Goal: Communication & Community: Answer question/provide support

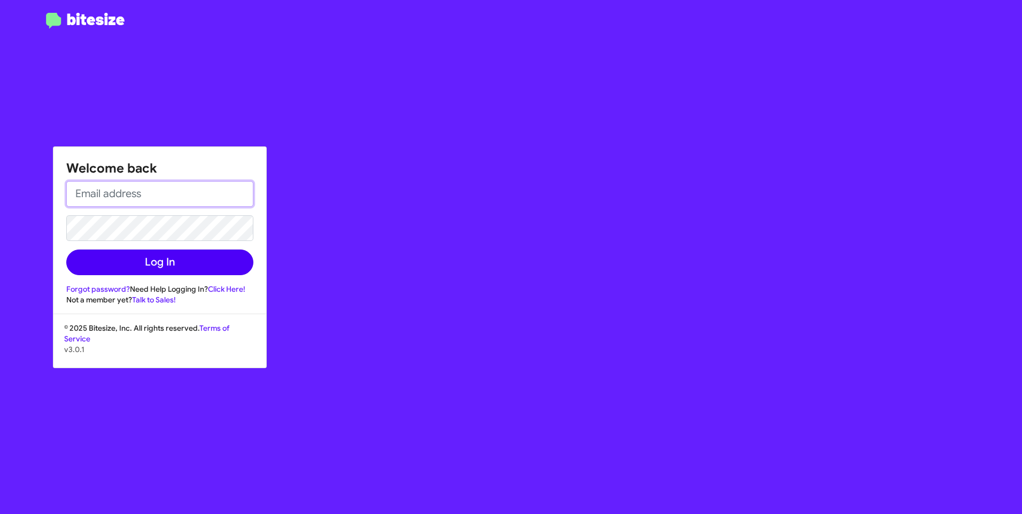
type input "[PERSON_NAME][EMAIL_ADDRESS][PERSON_NAME][PERSON_NAME][DOMAIN_NAME]"
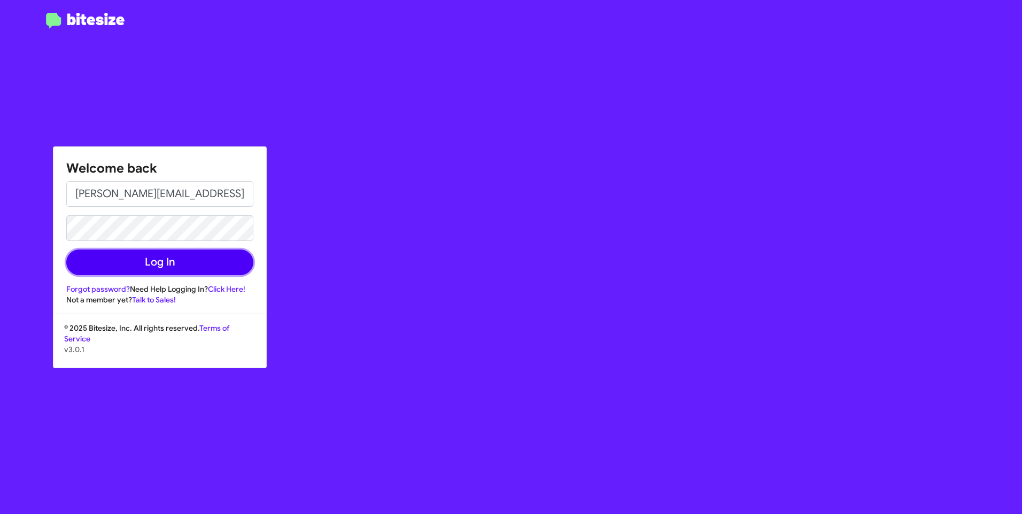
click at [129, 254] on button "Log In" at bounding box center [159, 263] width 187 height 26
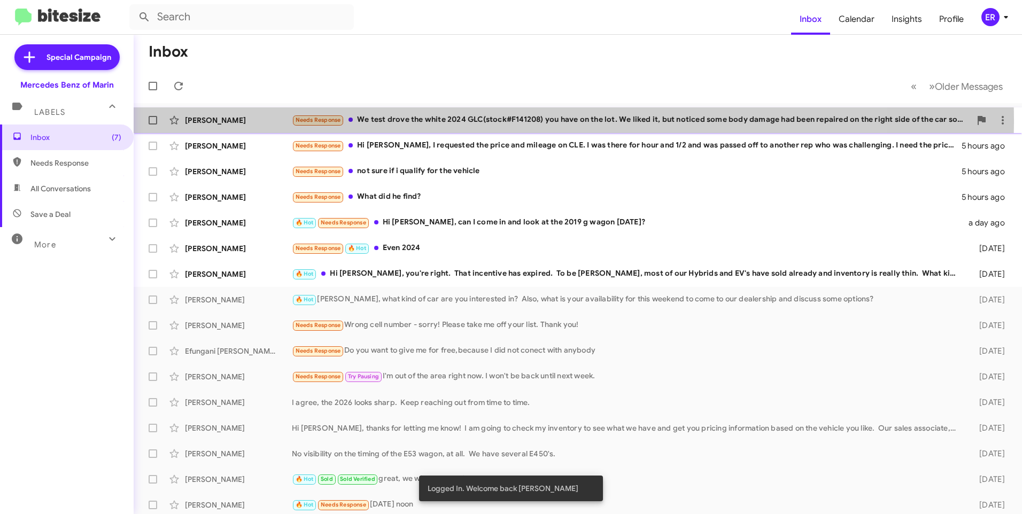
click at [475, 120] on div "Needs Response We test drove the white 2024 GLC(stock#F141208) you have on the …" at bounding box center [631, 120] width 679 height 12
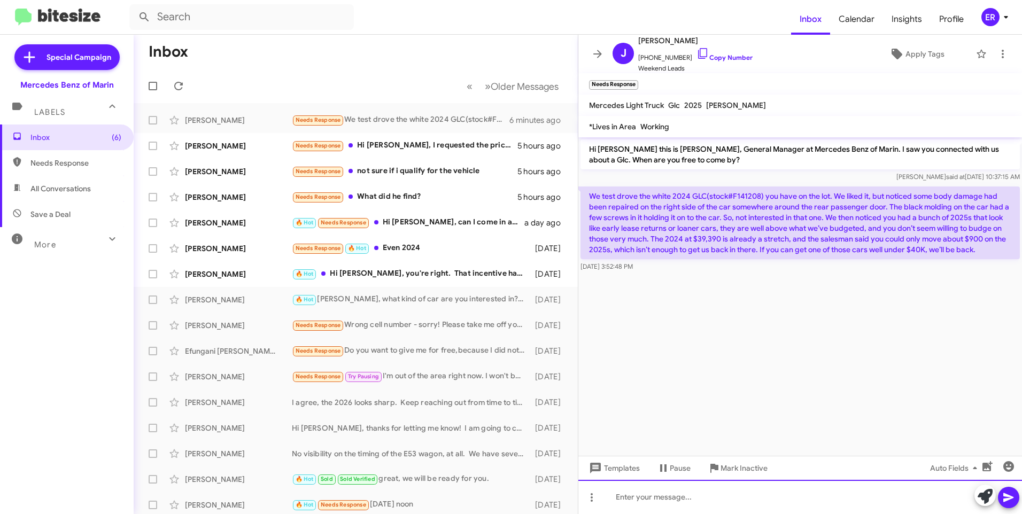
click at [749, 508] on div at bounding box center [800, 497] width 444 height 34
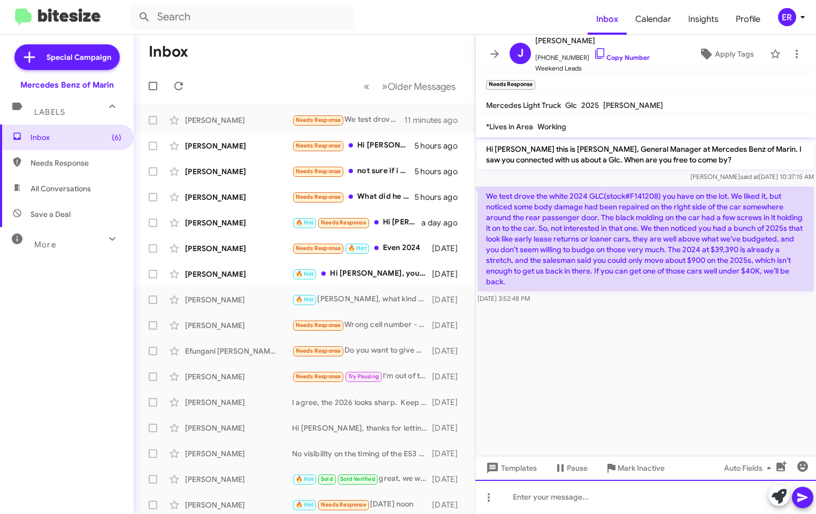
click at [546, 500] on div at bounding box center [645, 497] width 340 height 34
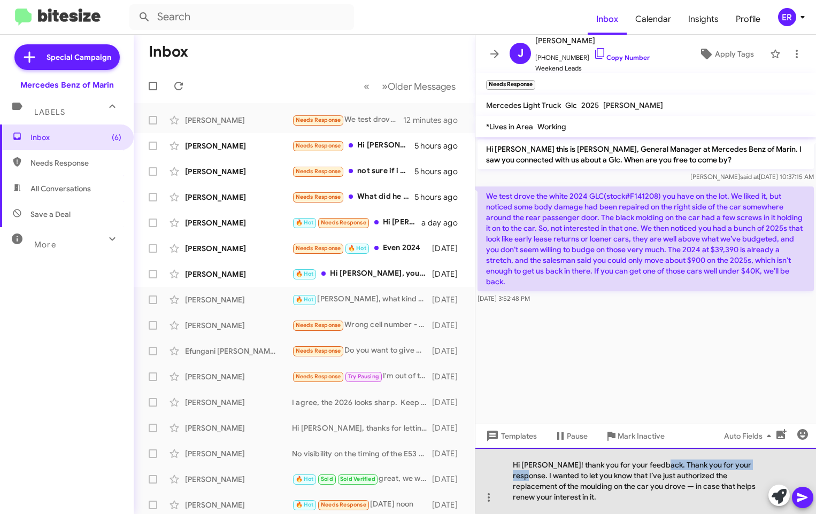
drag, startPoint x: 755, startPoint y: 464, endPoint x: 655, endPoint y: 463, distance: 100.5
click at [655, 463] on div "Hi [PERSON_NAME]! thank you for your feedback. Thank you for your response. I w…" at bounding box center [645, 481] width 340 height 66
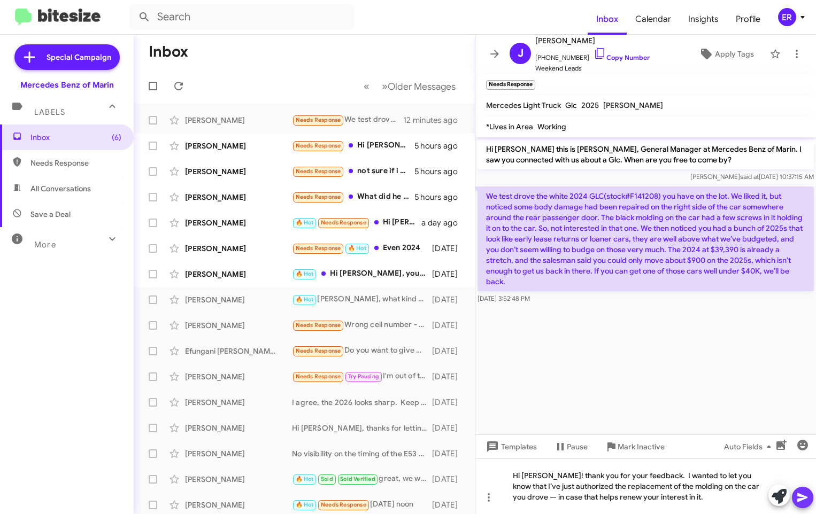
click at [800, 499] on icon at bounding box center [802, 497] width 10 height 9
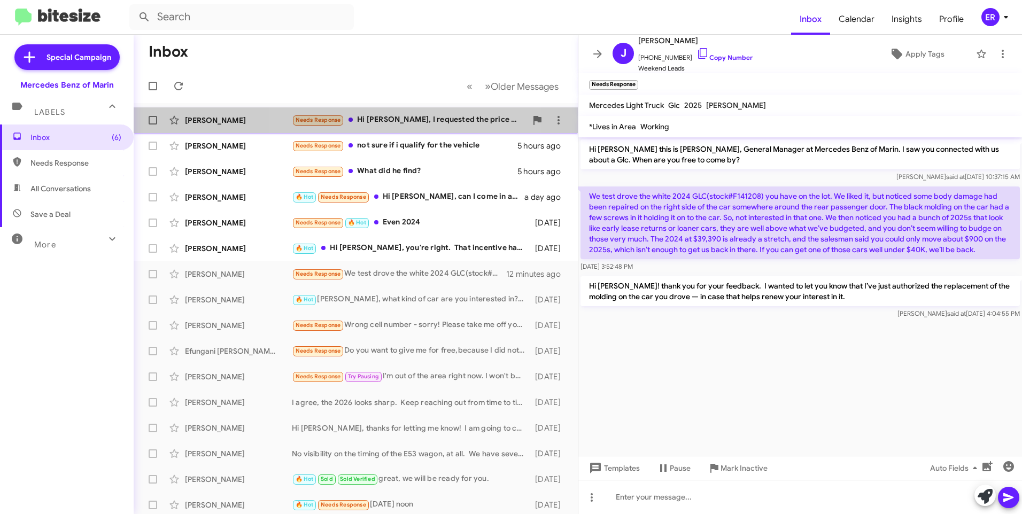
click at [394, 123] on div "Needs Response Hi [PERSON_NAME], I requested the price and mileage on CLE. I wa…" at bounding box center [409, 120] width 235 height 12
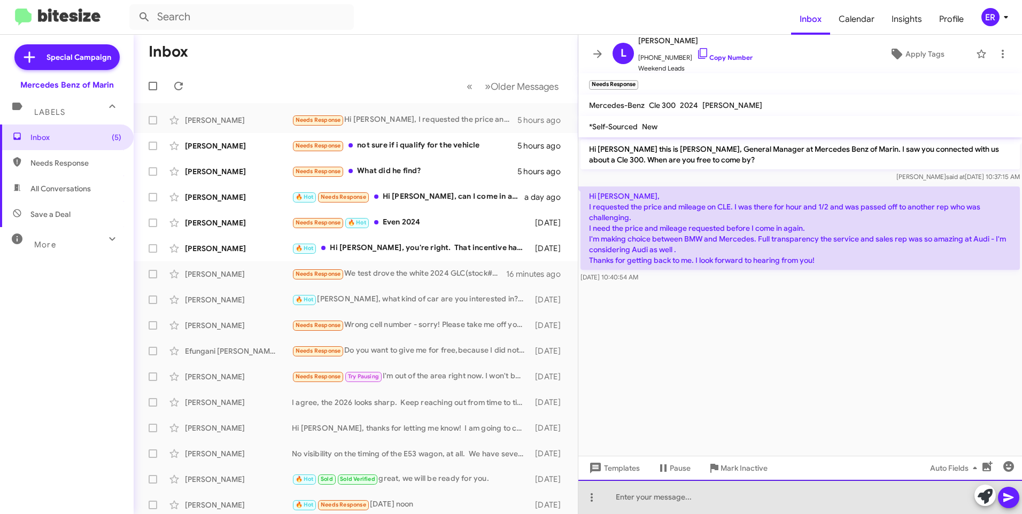
click at [670, 498] on div at bounding box center [800, 497] width 444 height 34
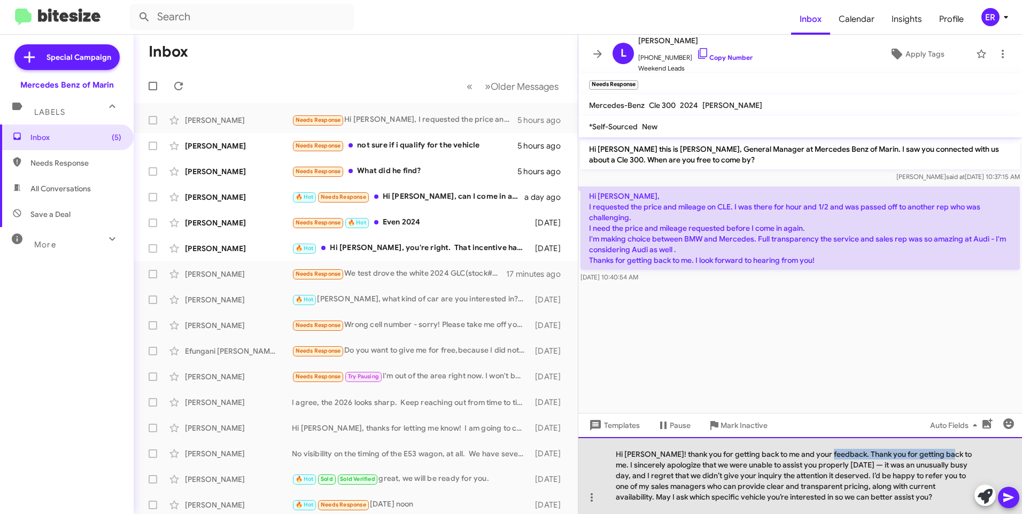
drag, startPoint x: 940, startPoint y: 454, endPoint x: 822, endPoint y: 455, distance: 117.6
click at [822, 455] on div "Hi [PERSON_NAME]! thank you for getting back to me and your feedback. Thank you…" at bounding box center [800, 475] width 444 height 77
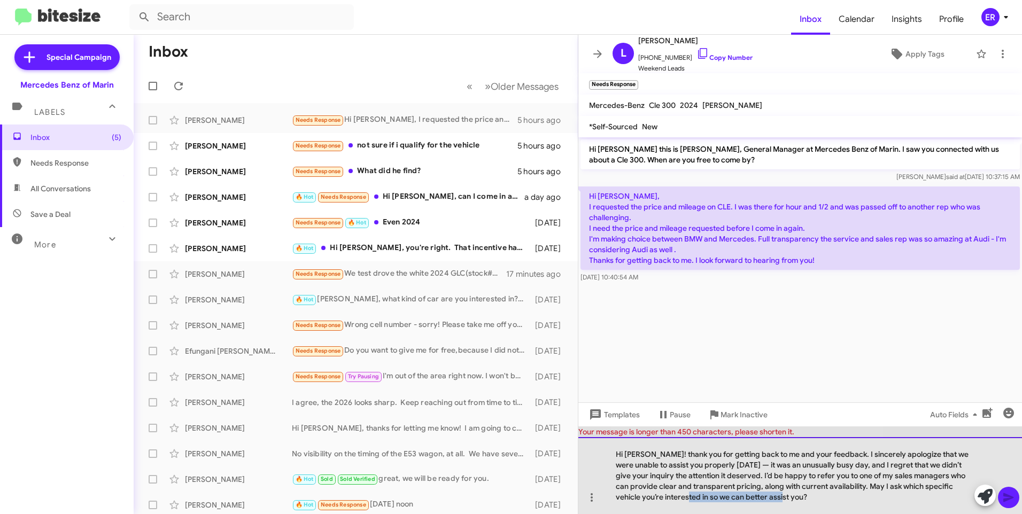
drag, startPoint x: 753, startPoint y: 496, endPoint x: 659, endPoint y: 495, distance: 94.1
click at [659, 495] on div "Hi [PERSON_NAME]! thank you for getting back to me and your feedback. I sincere…" at bounding box center [800, 475] width 444 height 77
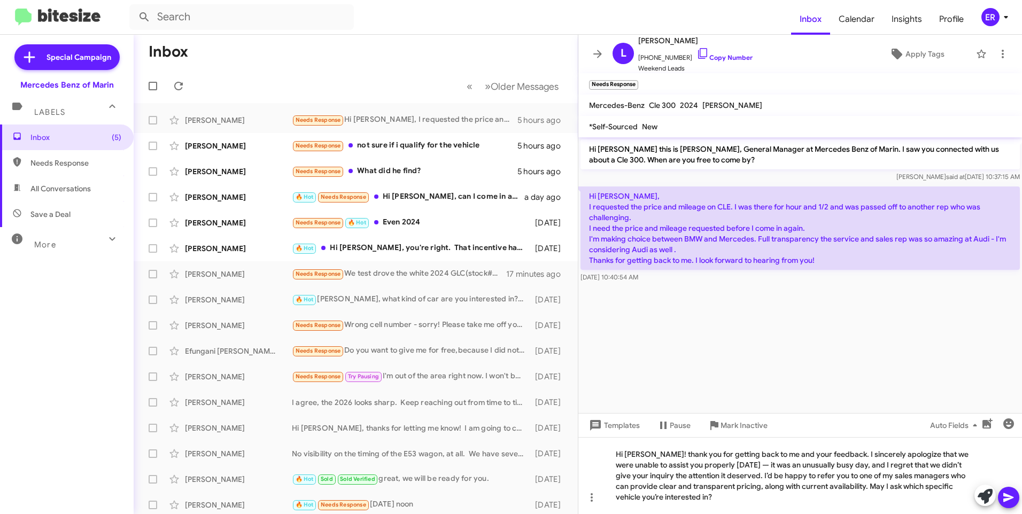
click at [1010, 497] on icon at bounding box center [1008, 497] width 10 height 9
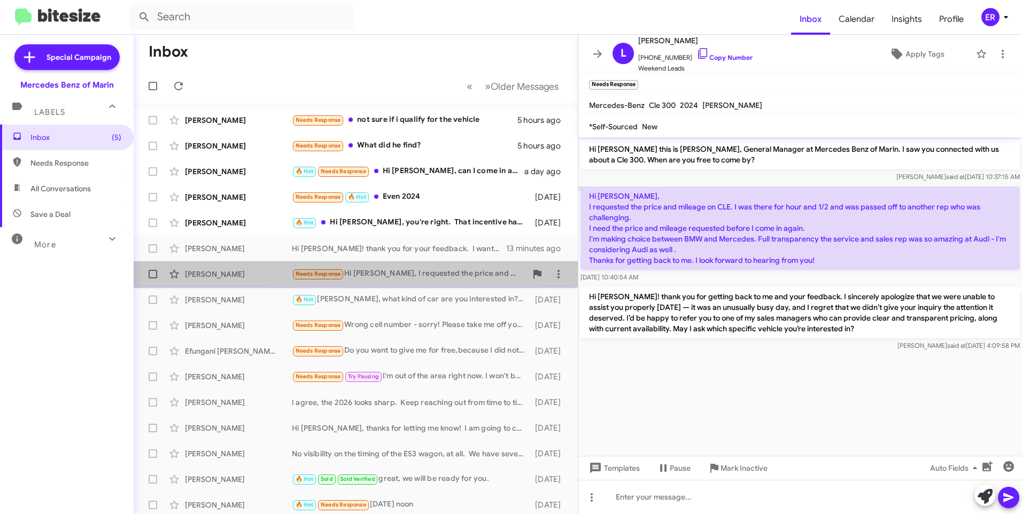
click at [381, 272] on div "Needs Response Hi [PERSON_NAME], I requested the price and mileage on CLE. I wa…" at bounding box center [409, 274] width 235 height 12
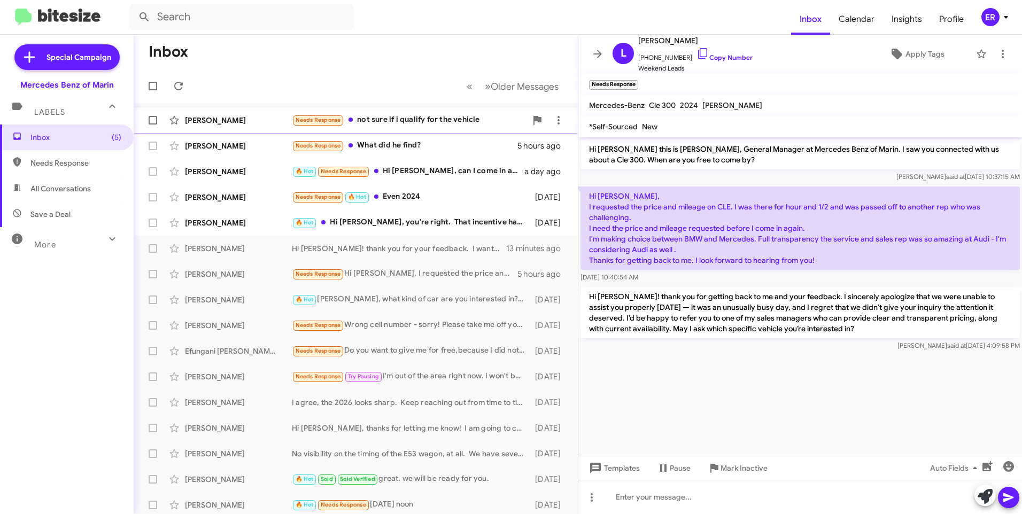
click at [395, 122] on div "Needs Response not sure if i qualify for the vehicle" at bounding box center [409, 120] width 235 height 12
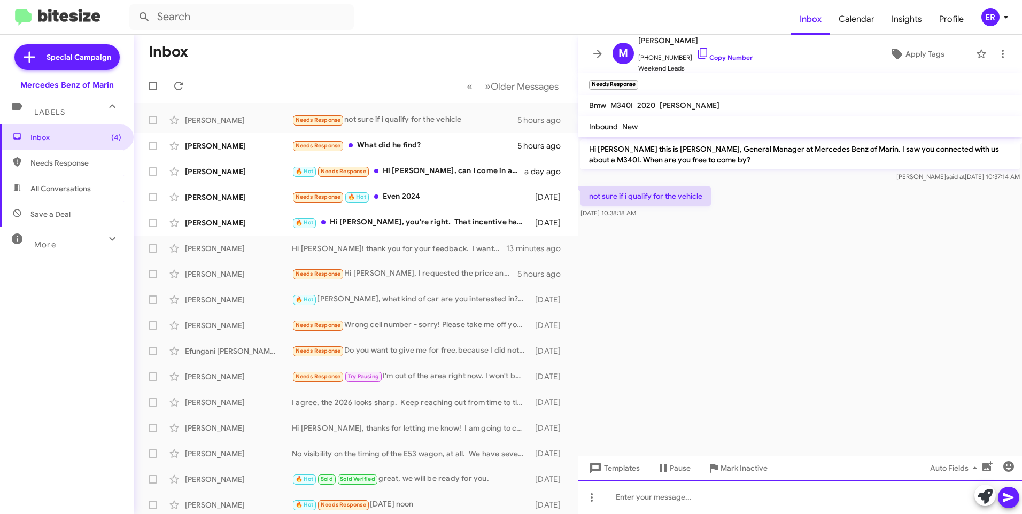
click at [661, 496] on div at bounding box center [800, 497] width 444 height 34
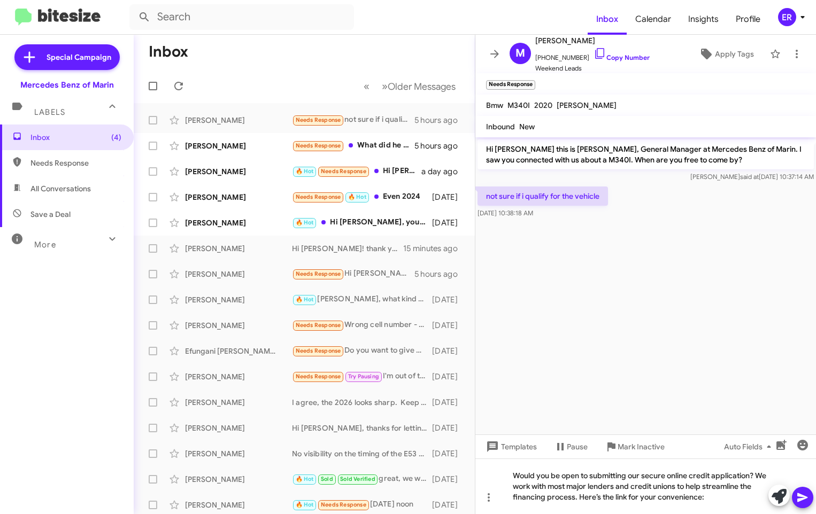
click at [803, 500] on icon at bounding box center [802, 497] width 13 height 13
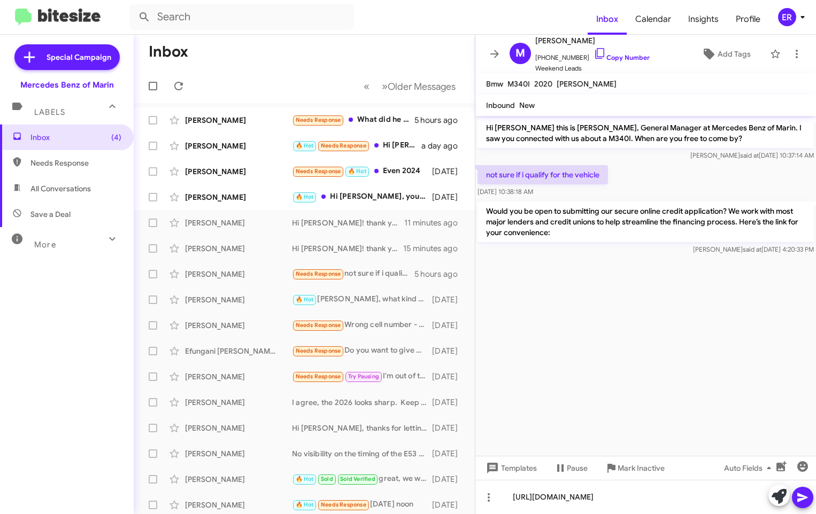
click at [808, 496] on icon at bounding box center [802, 497] width 13 height 13
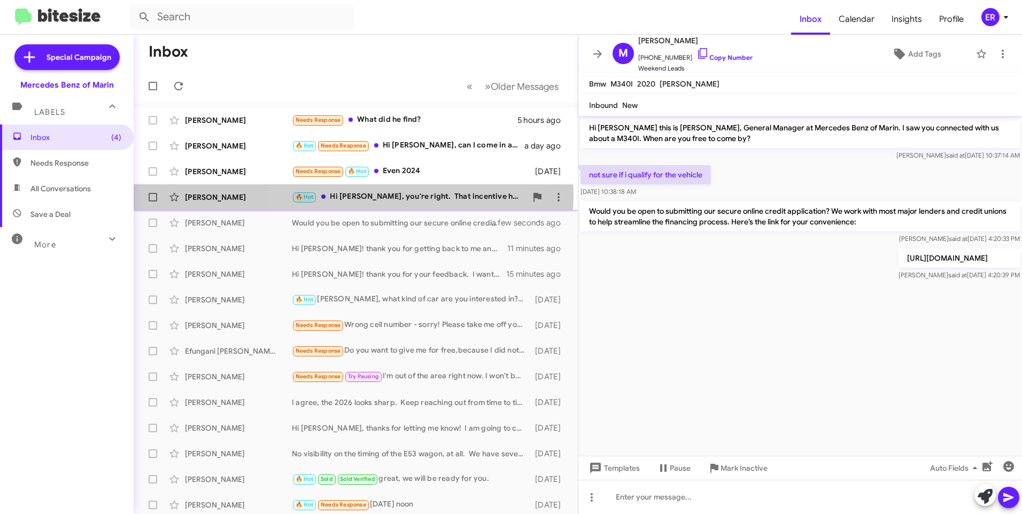
click at [353, 195] on div "🔥 Hot Hi [PERSON_NAME], you're right. That incentive has expired. To be [PERSON…" at bounding box center [409, 197] width 235 height 12
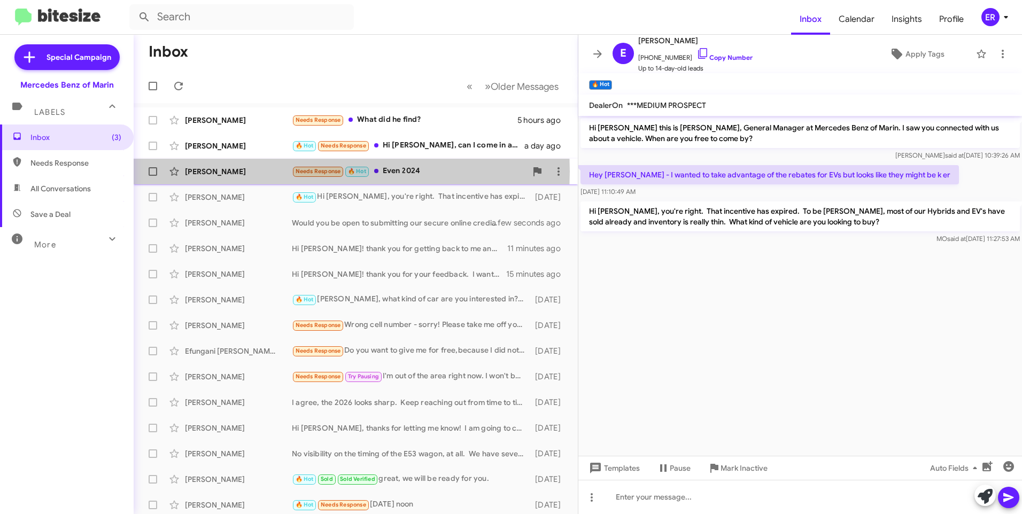
click at [238, 172] on div "[PERSON_NAME]" at bounding box center [238, 171] width 107 height 11
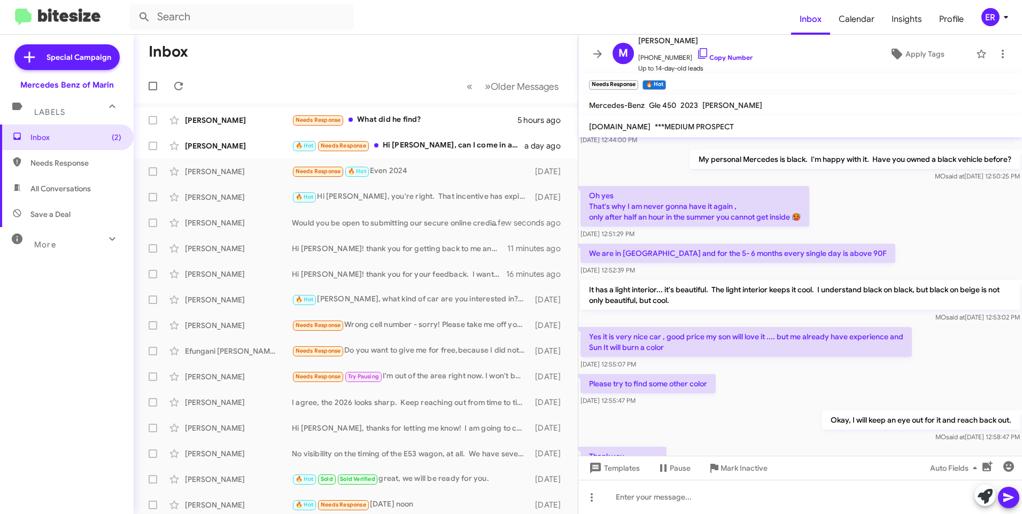
scroll to position [430, 0]
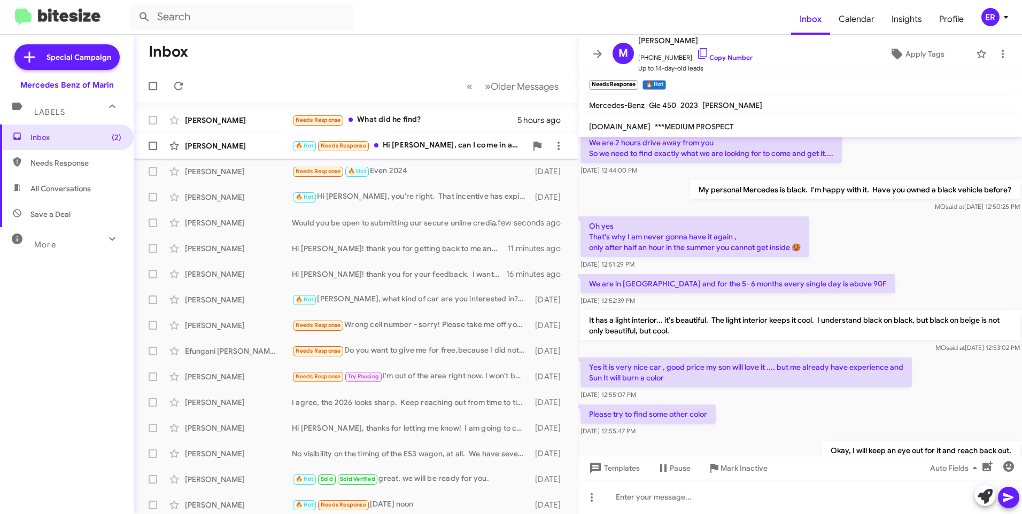
click at [250, 150] on div "[PERSON_NAME]" at bounding box center [238, 146] width 107 height 11
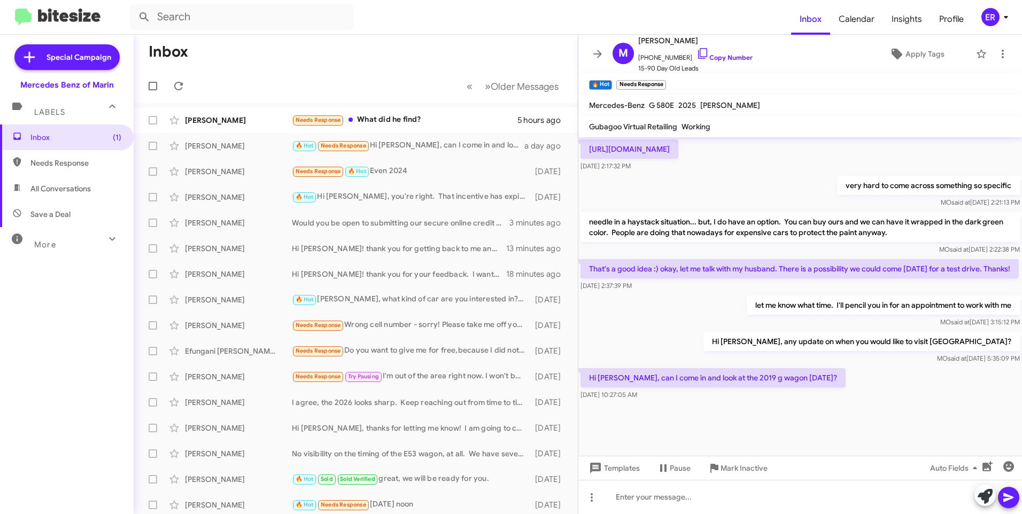
scroll to position [686, 0]
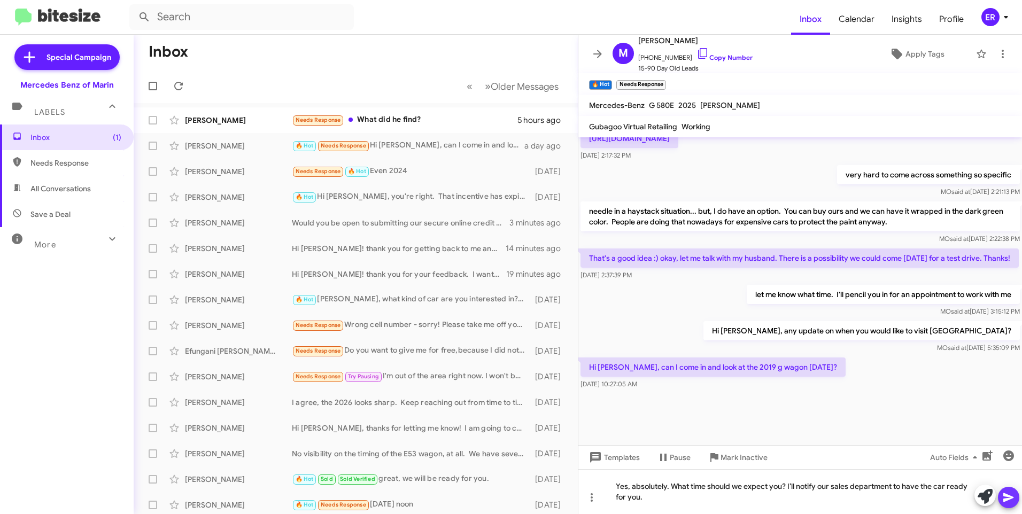
click at [1006, 495] on icon at bounding box center [1008, 497] width 10 height 9
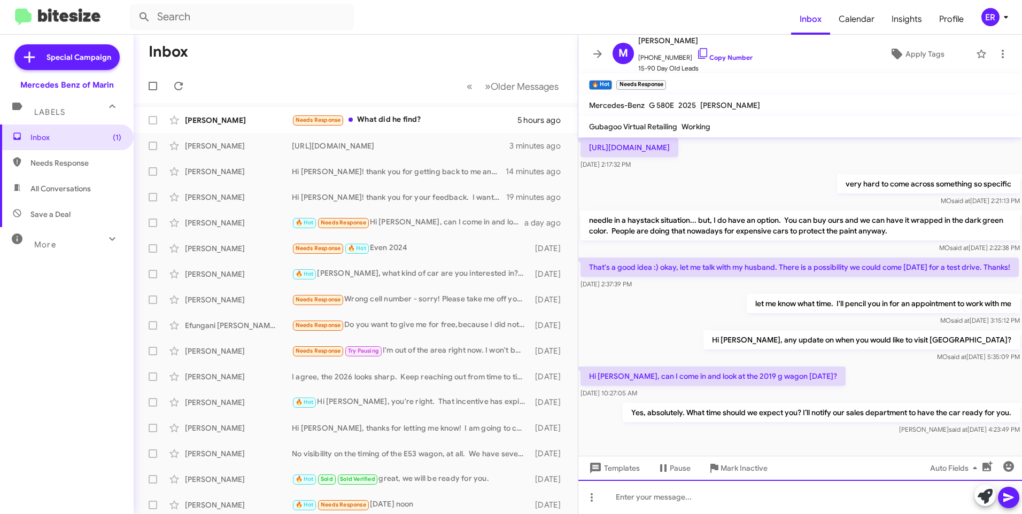
scroll to position [924, 0]
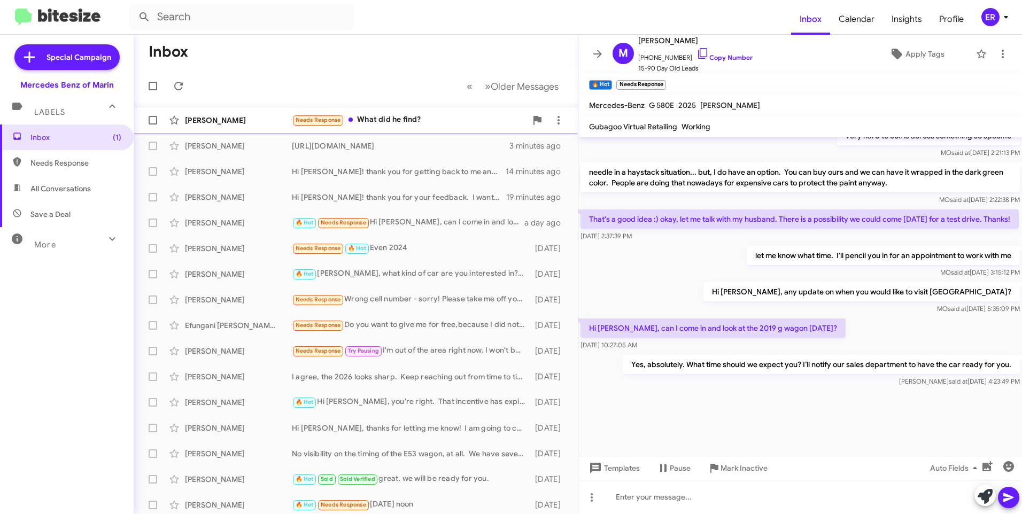
click at [257, 121] on div "[PERSON_NAME]" at bounding box center [238, 120] width 107 height 11
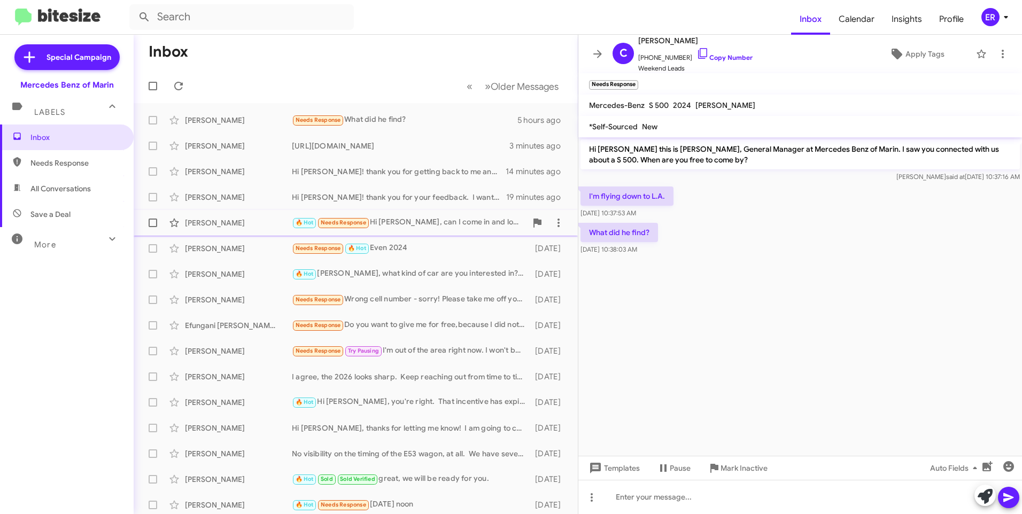
click at [246, 224] on div "[PERSON_NAME]" at bounding box center [238, 223] width 107 height 11
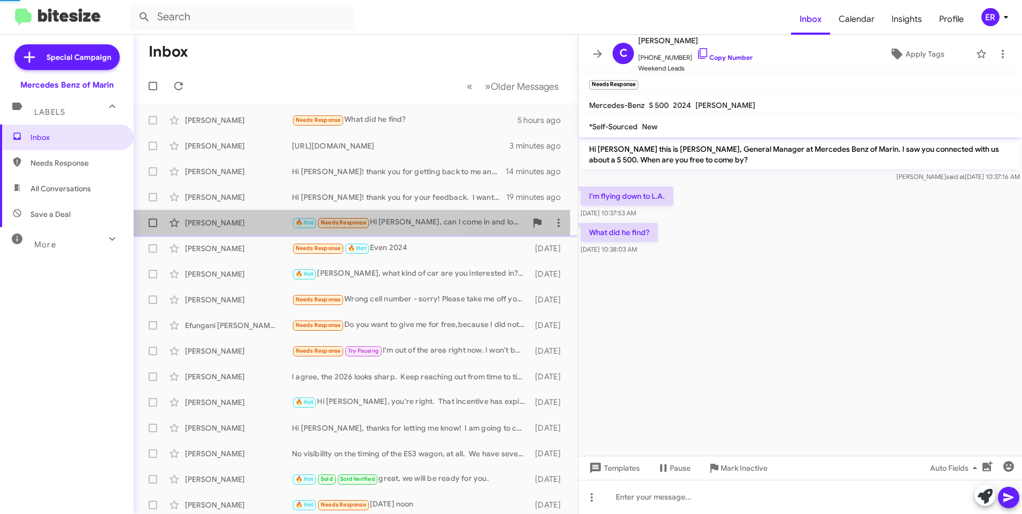
scroll to position [676, 0]
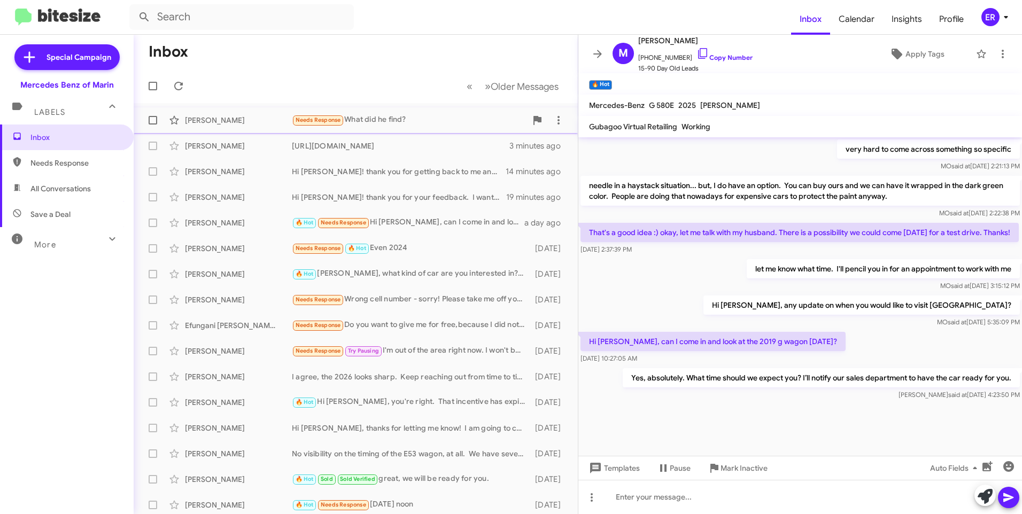
click at [257, 124] on div "[PERSON_NAME]" at bounding box center [238, 120] width 107 height 11
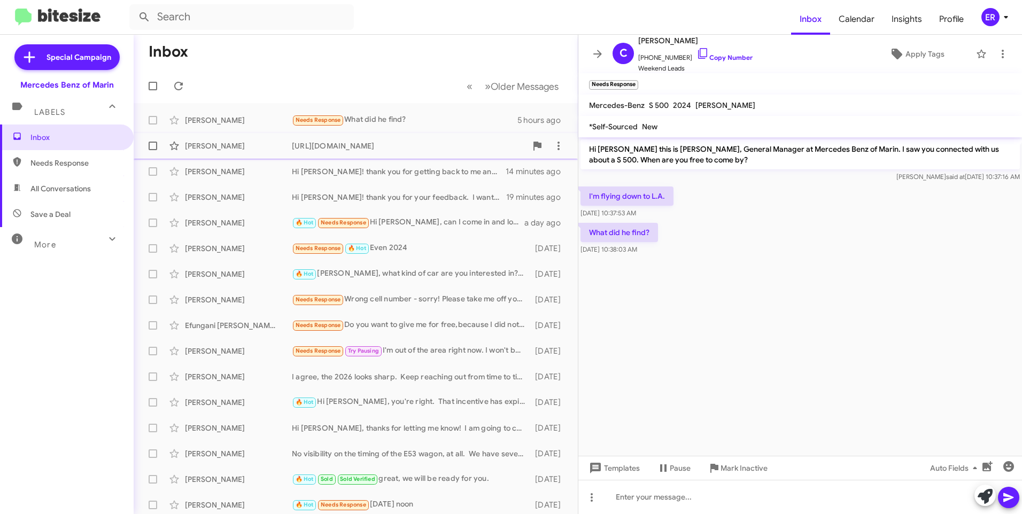
click at [263, 153] on div "[PERSON_NAME] [URL][DOMAIN_NAME] 4 minutes ago" at bounding box center [355, 145] width 427 height 21
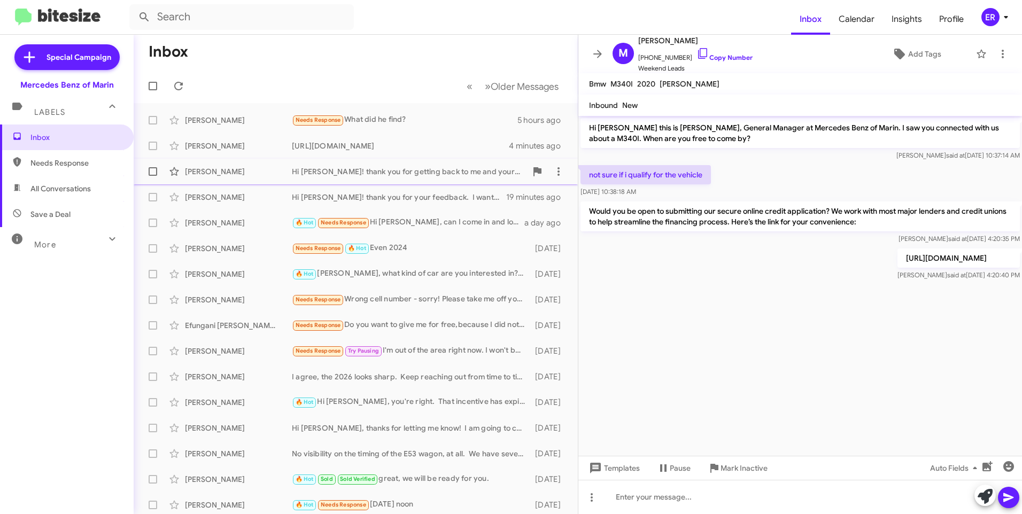
click at [262, 174] on div "[PERSON_NAME]" at bounding box center [238, 171] width 107 height 11
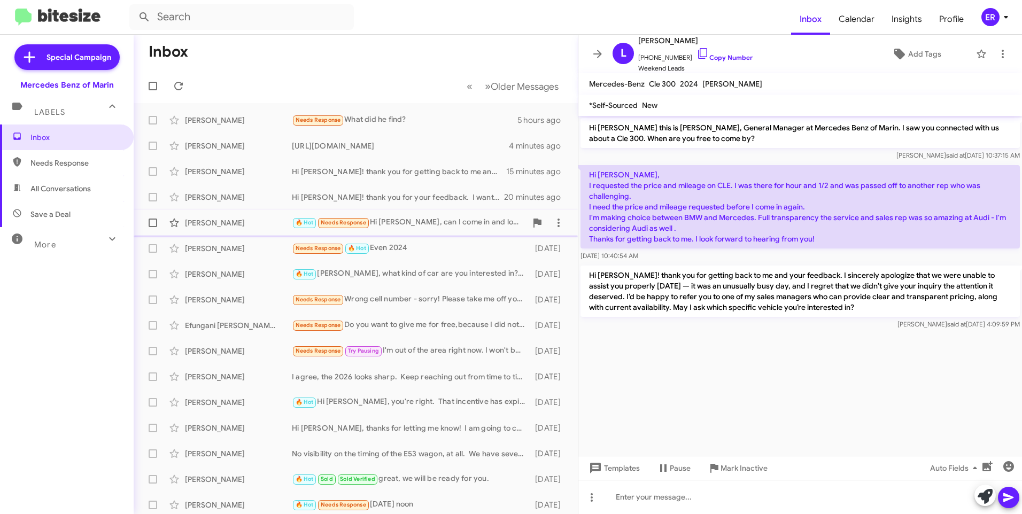
click at [247, 223] on div "[PERSON_NAME]" at bounding box center [238, 223] width 107 height 11
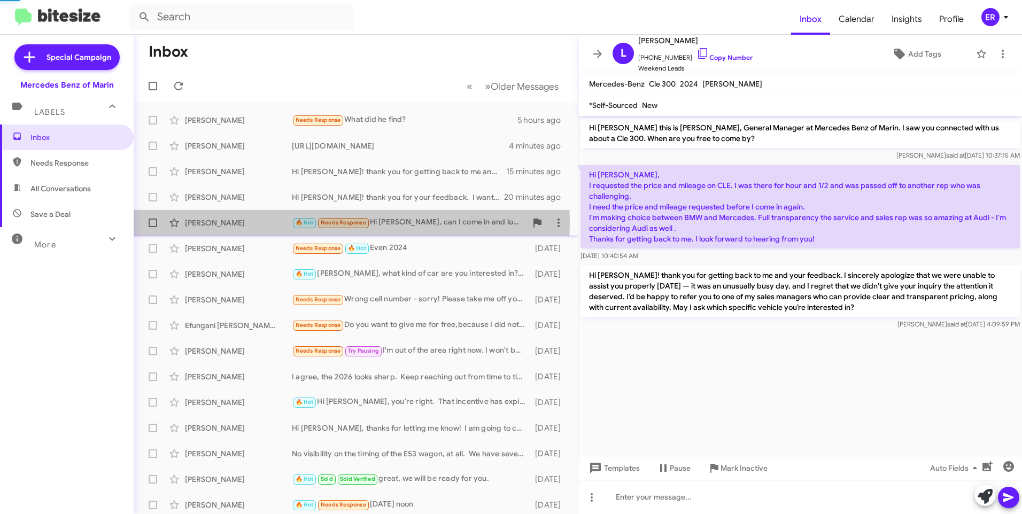
scroll to position [654, 0]
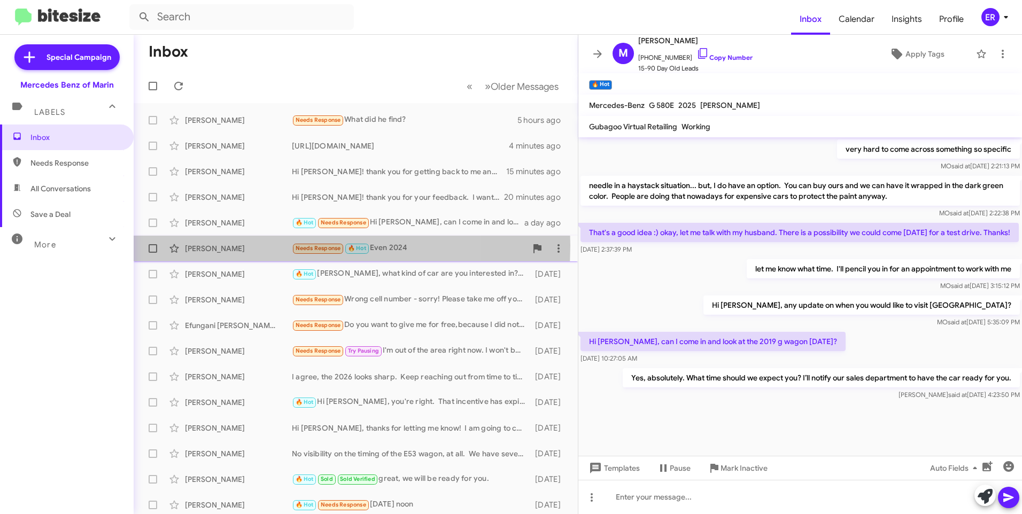
click at [254, 245] on div "[PERSON_NAME]" at bounding box center [238, 248] width 107 height 11
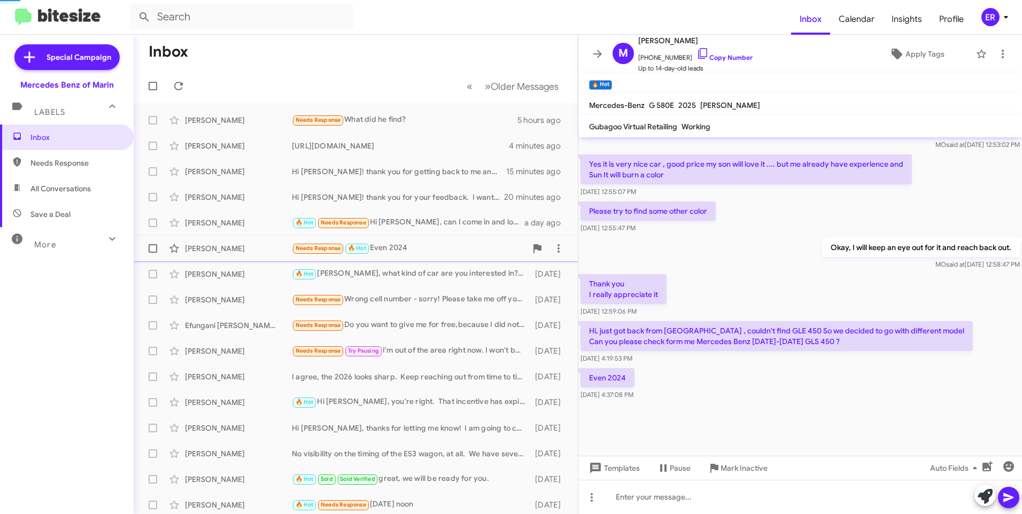
scroll to position [643, 0]
click at [255, 277] on div "[PERSON_NAME]" at bounding box center [238, 274] width 107 height 11
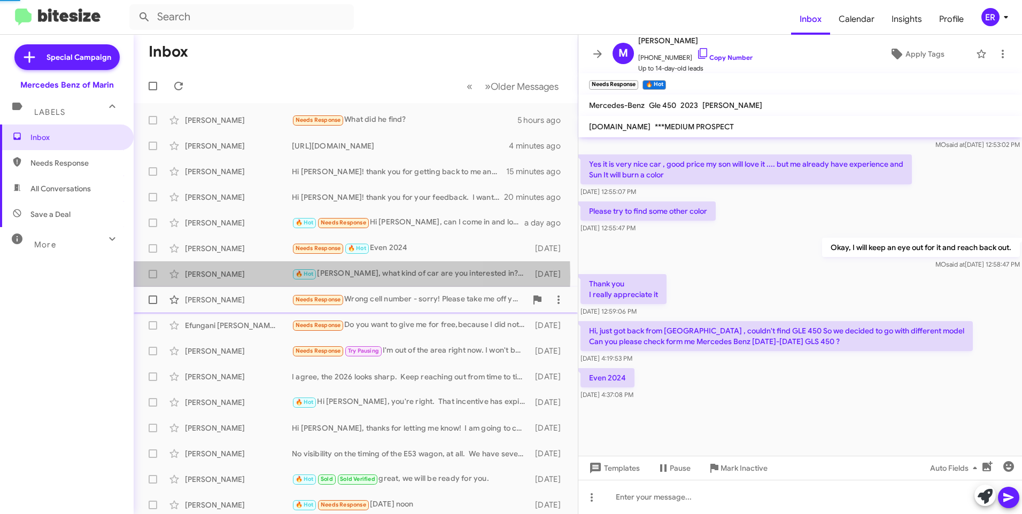
scroll to position [68, 0]
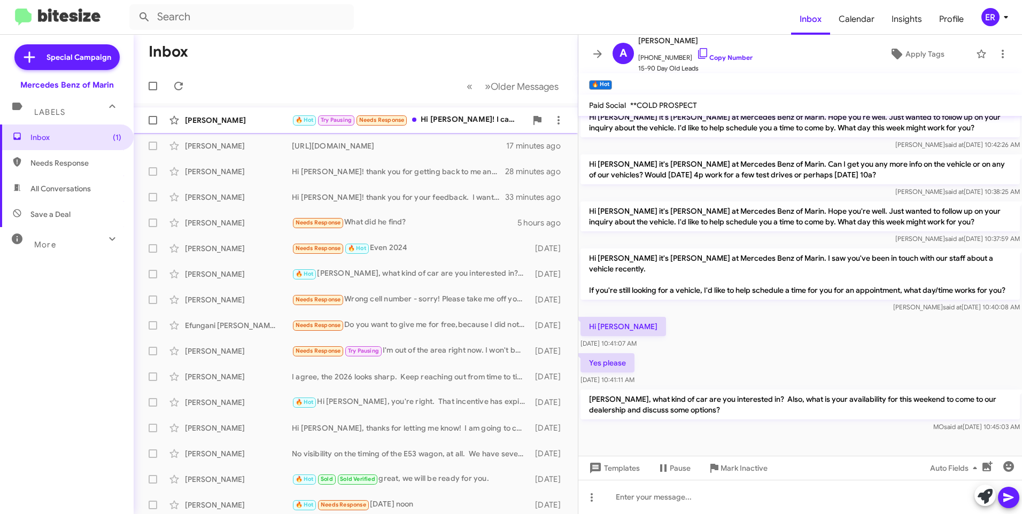
click at [225, 125] on div "[PERSON_NAME]" at bounding box center [238, 120] width 107 height 11
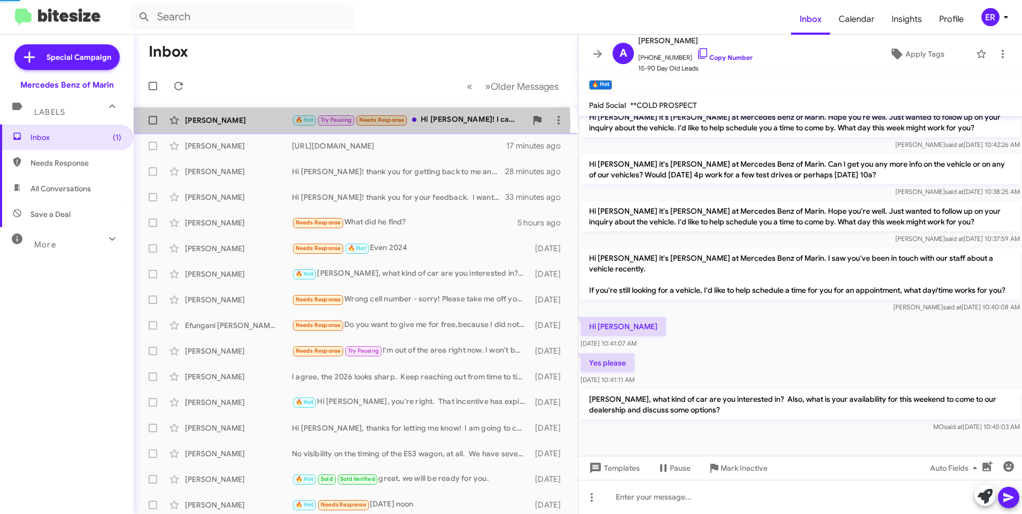
scroll to position [676, 0]
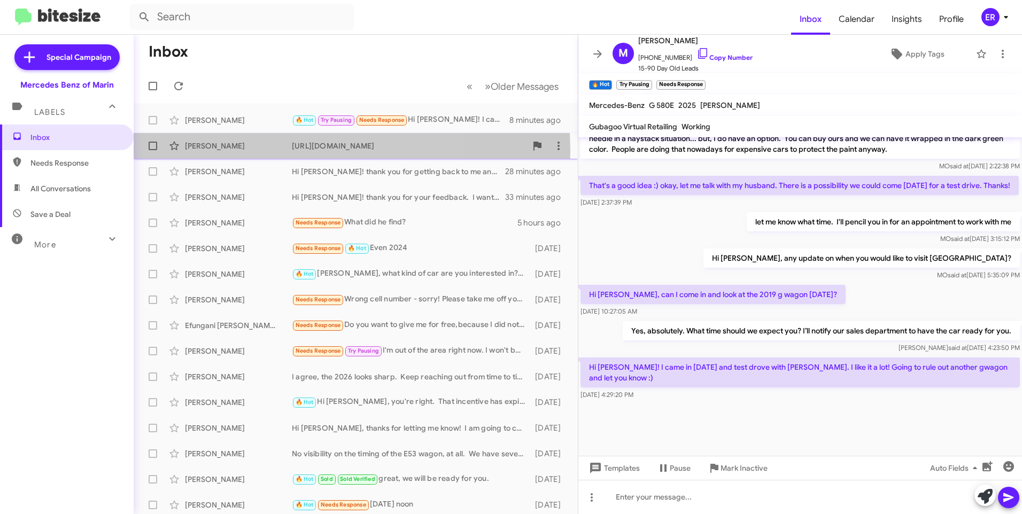
click at [245, 152] on div "[PERSON_NAME] [URL][DOMAIN_NAME] 17 minutes ago" at bounding box center [355, 145] width 427 height 21
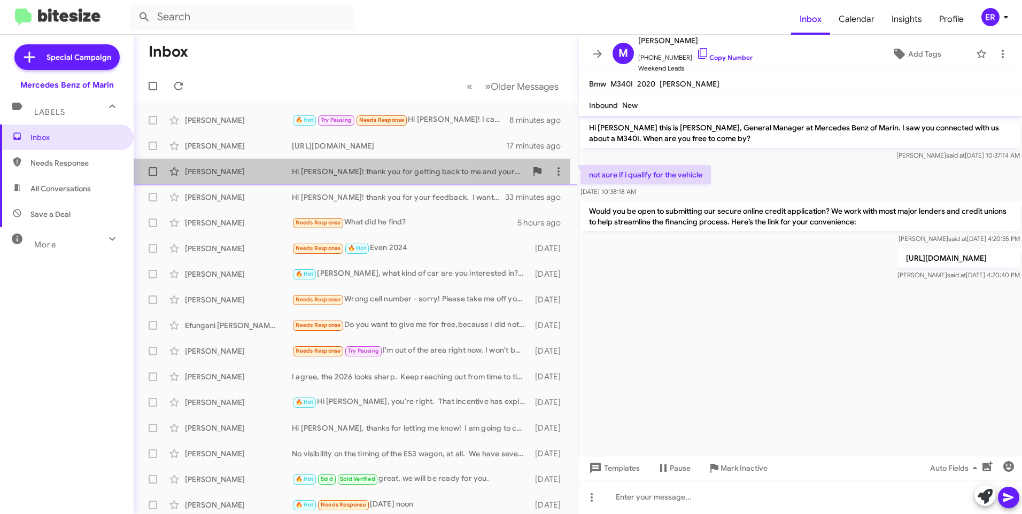
click at [248, 174] on div "[PERSON_NAME]" at bounding box center [238, 171] width 107 height 11
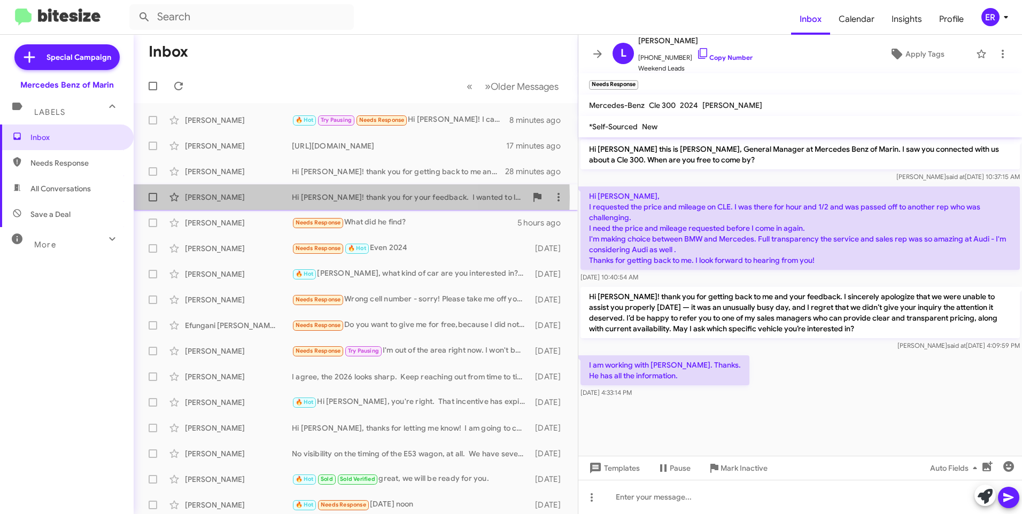
click at [252, 197] on div "[PERSON_NAME]" at bounding box center [238, 197] width 107 height 11
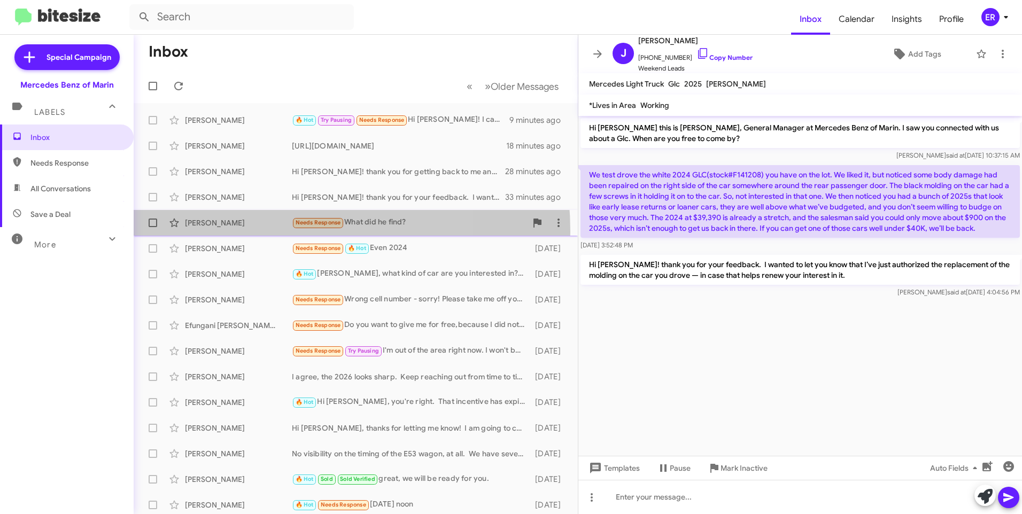
click at [250, 231] on div "[PERSON_NAME] Needs Response What did he find? 5 hours ago" at bounding box center [355, 222] width 427 height 21
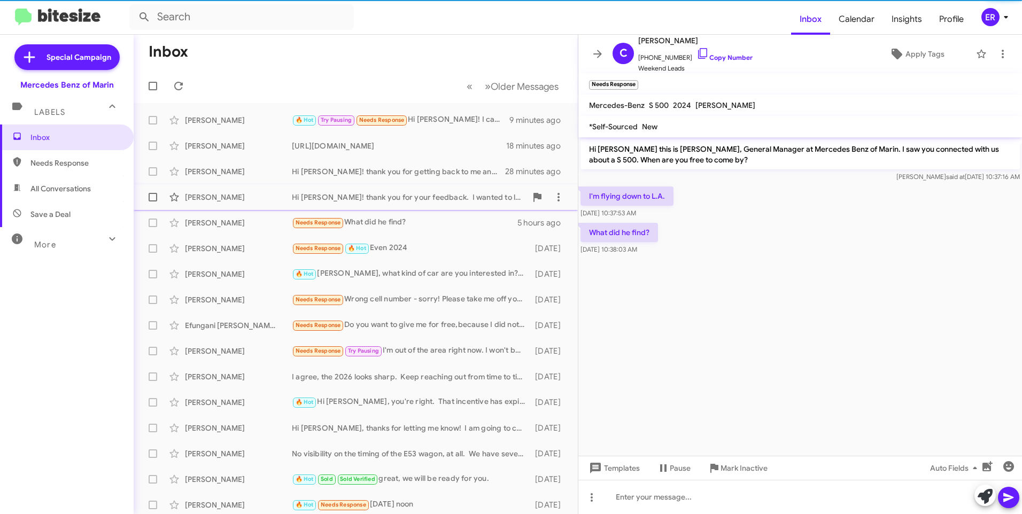
click at [254, 196] on div "[PERSON_NAME]" at bounding box center [238, 197] width 107 height 11
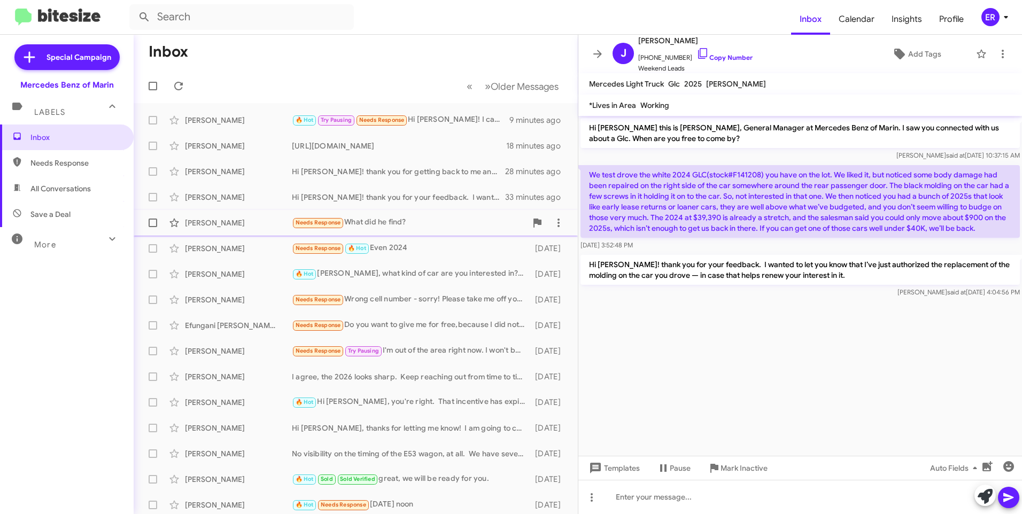
click at [237, 222] on div "[PERSON_NAME]" at bounding box center [238, 223] width 107 height 11
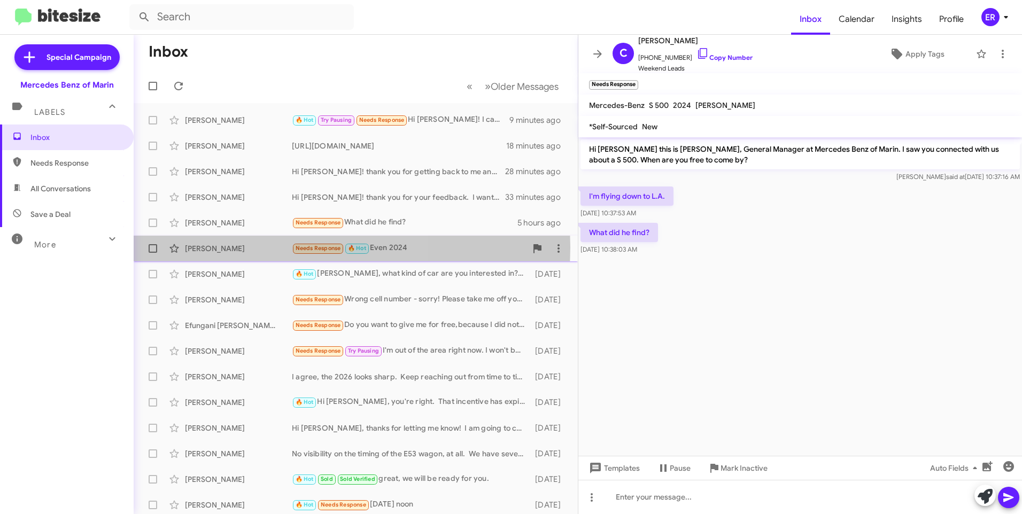
click at [227, 247] on div "[PERSON_NAME]" at bounding box center [238, 248] width 107 height 11
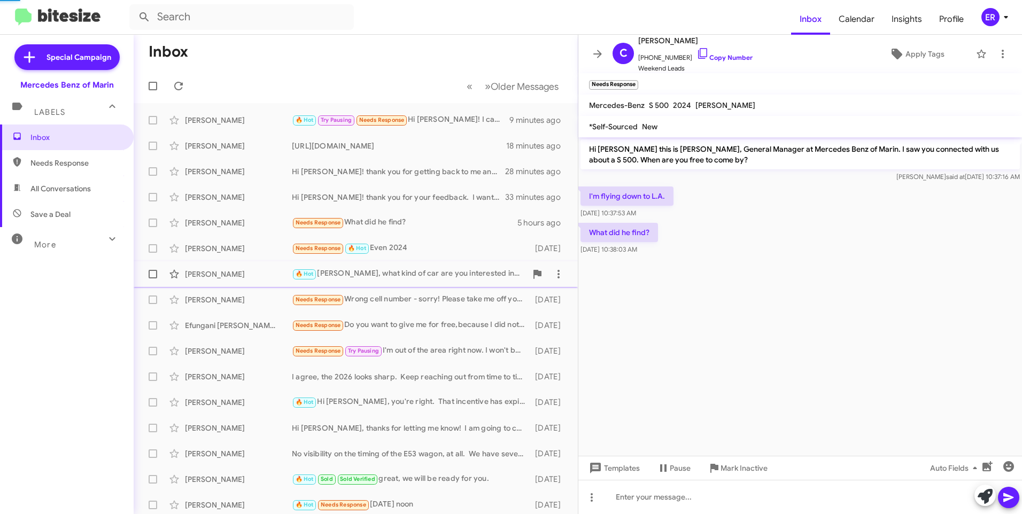
scroll to position [643, 0]
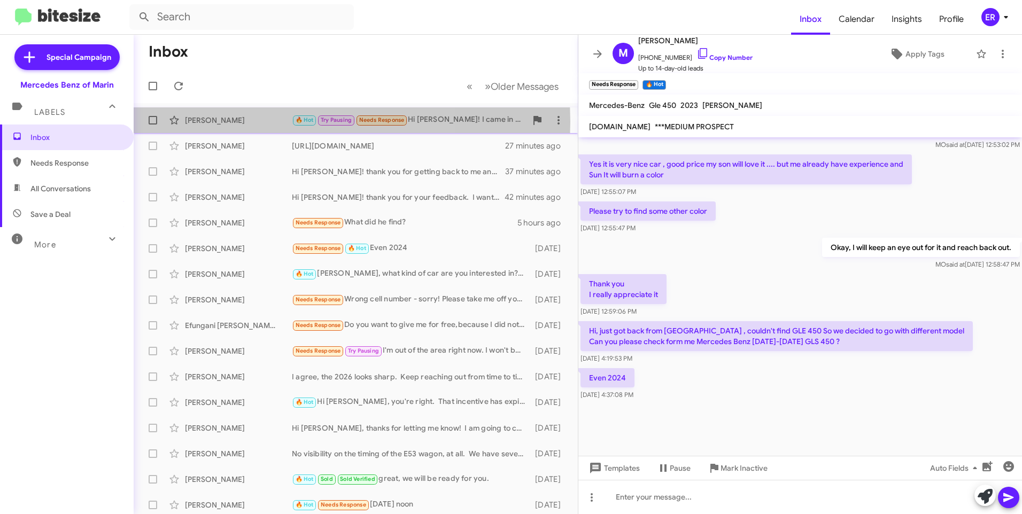
click at [241, 122] on div "[PERSON_NAME]" at bounding box center [238, 120] width 107 height 11
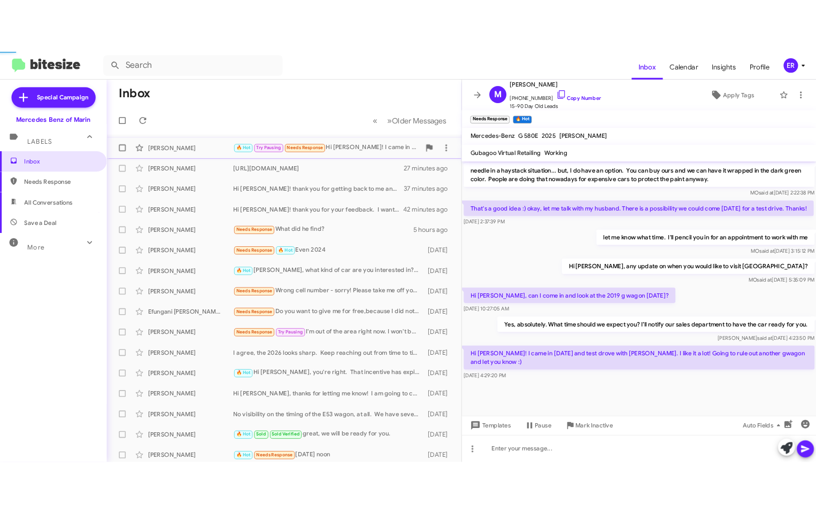
scroll to position [676, 0]
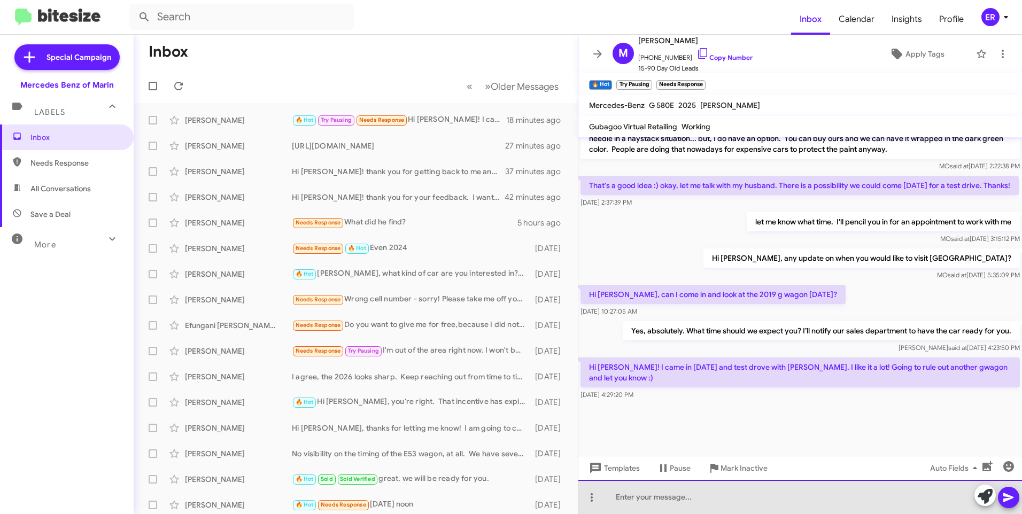
click at [637, 497] on div at bounding box center [800, 497] width 444 height 34
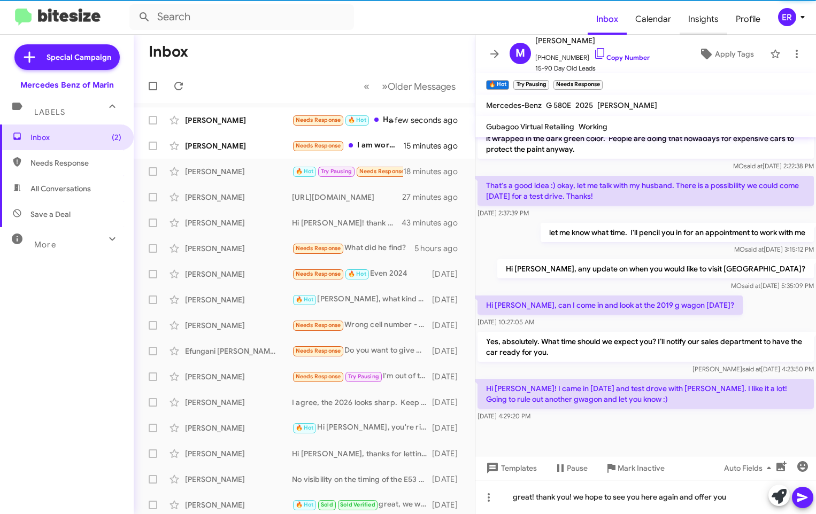
scroll to position [729, 0]
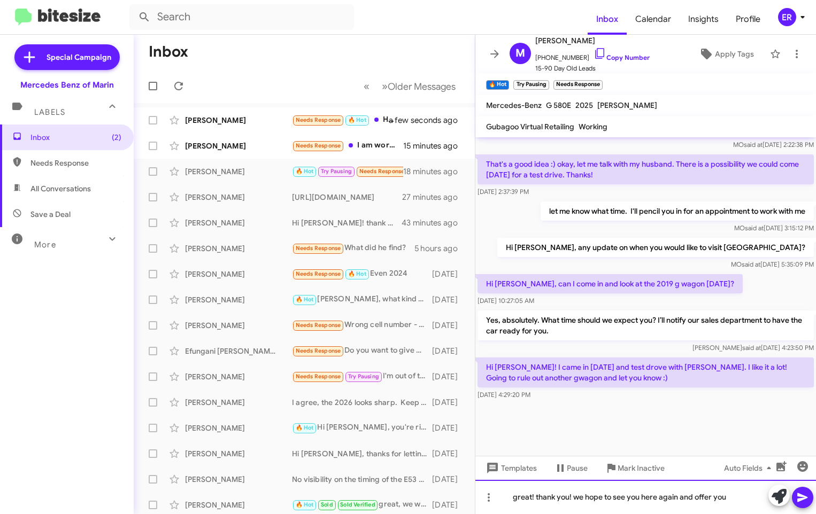
click at [730, 497] on div "great! thank you! we hope to see you here again and offer you" at bounding box center [645, 497] width 340 height 34
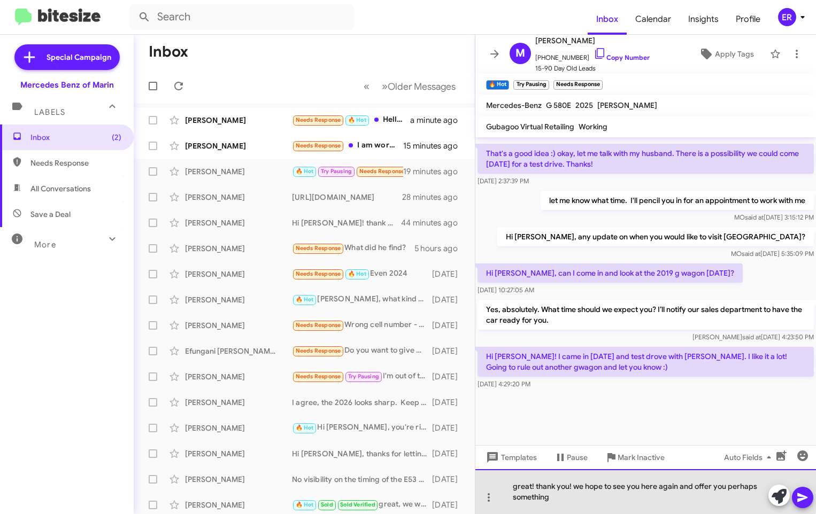
drag, startPoint x: 511, startPoint y: 486, endPoint x: 579, endPoint y: 502, distance: 69.7
click at [579, 502] on div "great! thank you! we hope to see you here again and offer you perhaps something" at bounding box center [645, 491] width 340 height 45
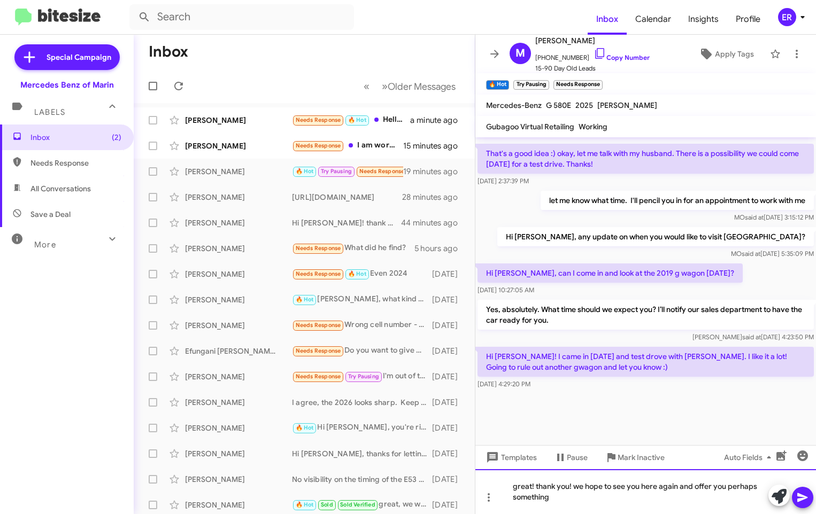
copy div "great! thank you! we hope to see you here again and offer you perhaps something"
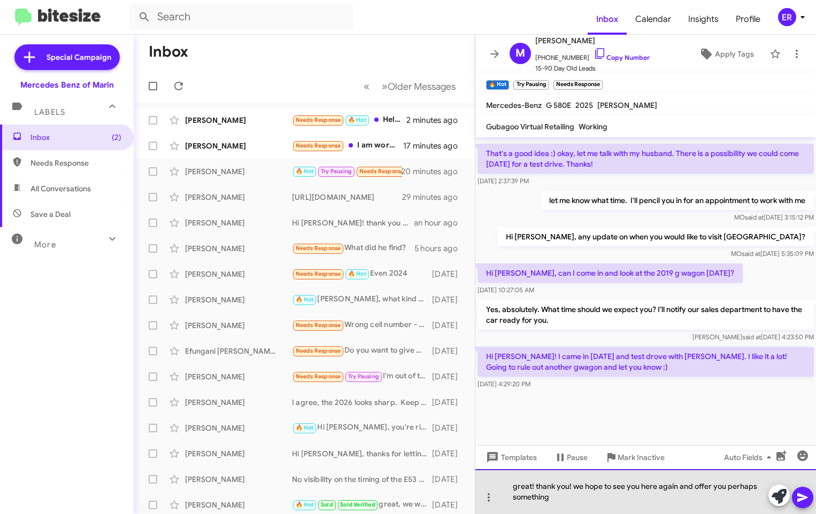
click at [597, 502] on div "great! thank you! we hope to see you here again and offer you perhaps something" at bounding box center [645, 491] width 340 height 45
drag, startPoint x: 575, startPoint y: 502, endPoint x: 506, endPoint y: 482, distance: 72.4
click at [506, 482] on div "great! thank you! we hope to see you here again and offer you perhaps something" at bounding box center [645, 491] width 340 height 45
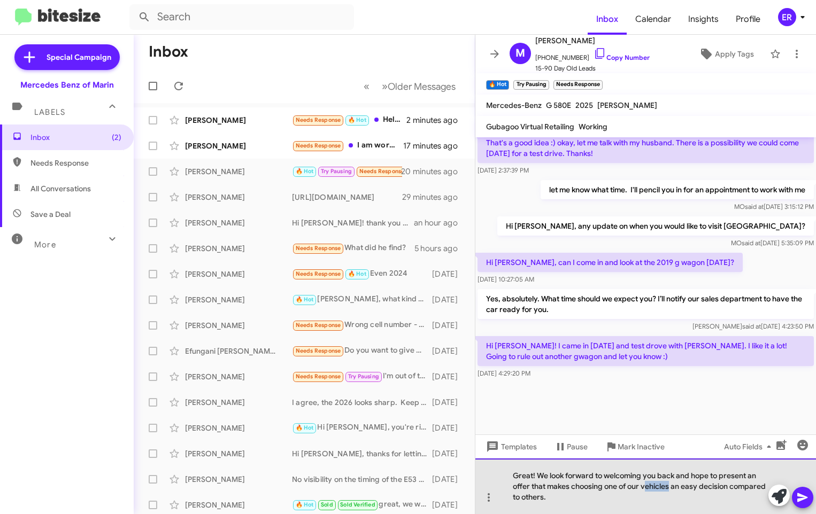
drag, startPoint x: 671, startPoint y: 487, endPoint x: 644, endPoint y: 488, distance: 26.7
click at [644, 488] on div "Great! We look forward to welcoming you back and hope to present an offer that …" at bounding box center [645, 487] width 340 height 56
drag, startPoint x: 626, startPoint y: 486, endPoint x: 601, endPoint y: 486, distance: 25.1
click at [601, 486] on div "Great! We look forward to welcoming you back and hope to present an offer that …" at bounding box center [645, 487] width 340 height 56
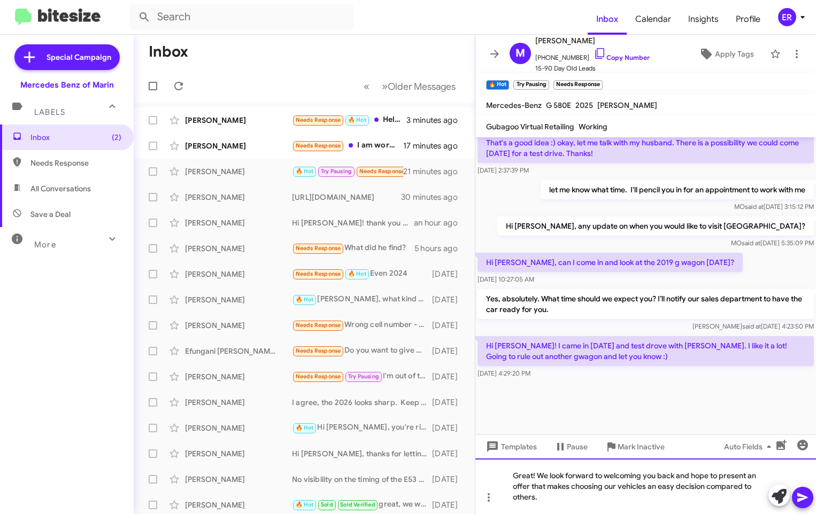
click at [647, 485] on div "Great! We look forward to welcoming you back and hope to present an offer that …" at bounding box center [645, 487] width 340 height 56
click at [804, 498] on icon at bounding box center [802, 497] width 13 height 13
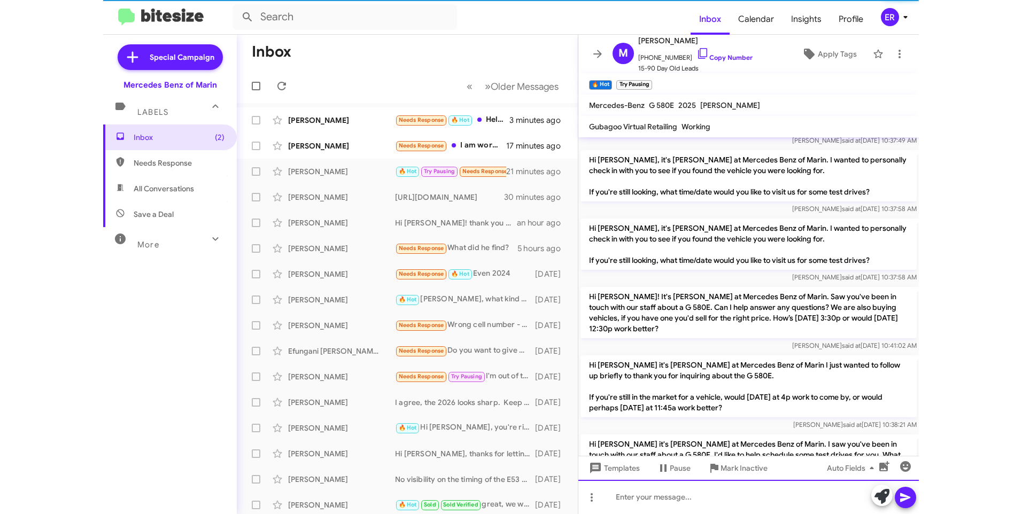
scroll to position [224, 0]
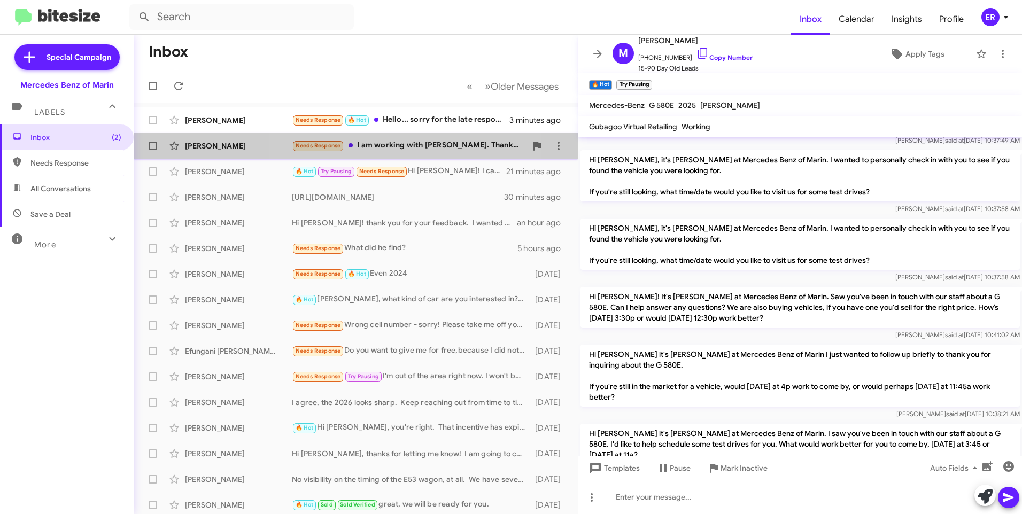
click at [408, 145] on div "Needs Response I am working with [PERSON_NAME]. Thanks. He has all the informat…" at bounding box center [409, 145] width 235 height 12
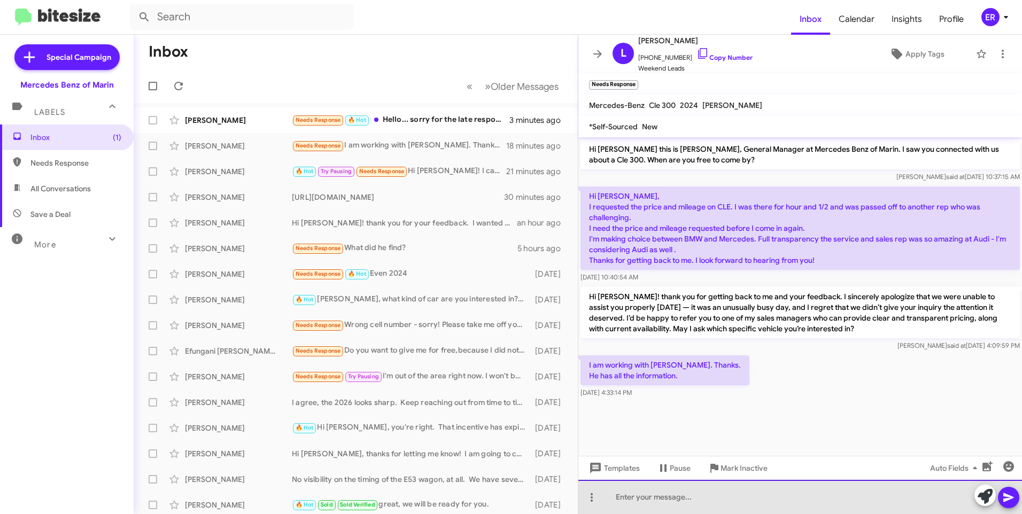
click at [636, 500] on div at bounding box center [800, 497] width 444 height 34
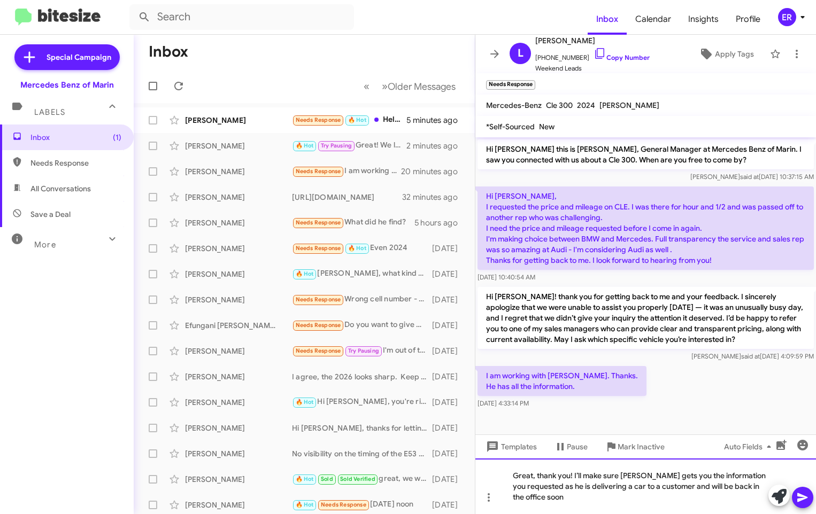
click at [561, 498] on div "Great, thank you! I’ll make sure [PERSON_NAME] gets you the information you req…" at bounding box center [645, 487] width 340 height 56
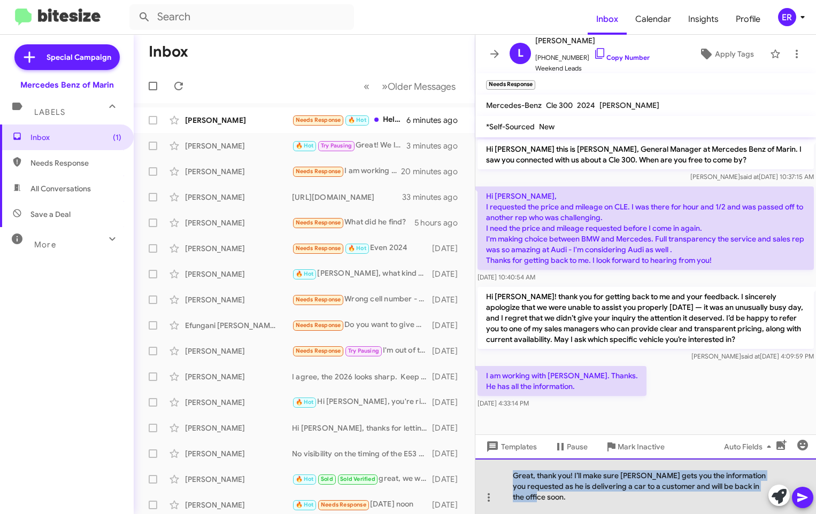
drag, startPoint x: 511, startPoint y: 474, endPoint x: 608, endPoint y: 500, distance: 99.8
click at [608, 500] on div "Great, thank you! I’ll make sure [PERSON_NAME] gets you the information you req…" at bounding box center [645, 487] width 340 height 56
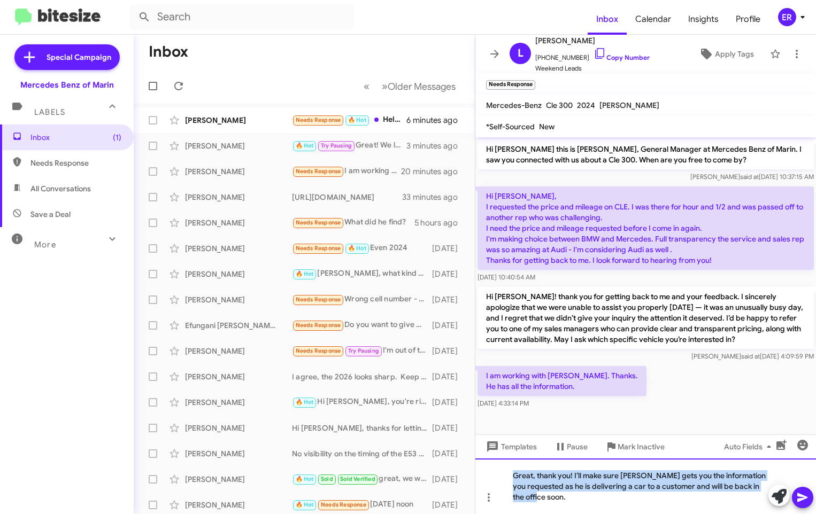
copy div "Great, thank you! I’ll make sure [PERSON_NAME] gets you the information you req…"
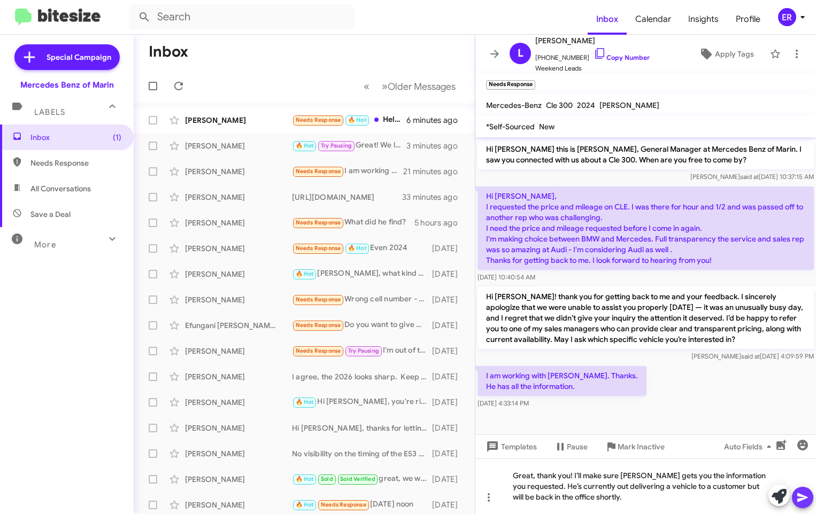
click at [801, 494] on icon at bounding box center [802, 497] width 13 height 13
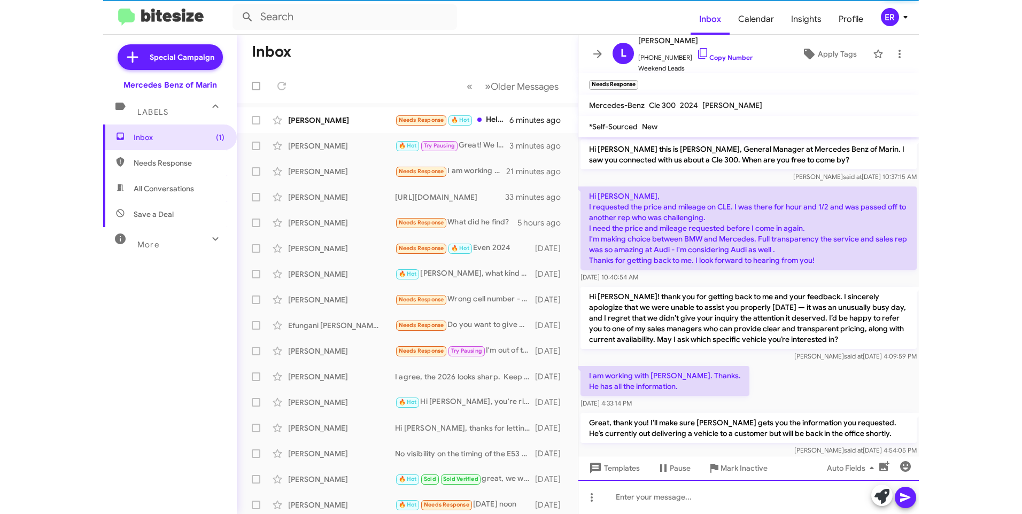
scroll to position [15, 0]
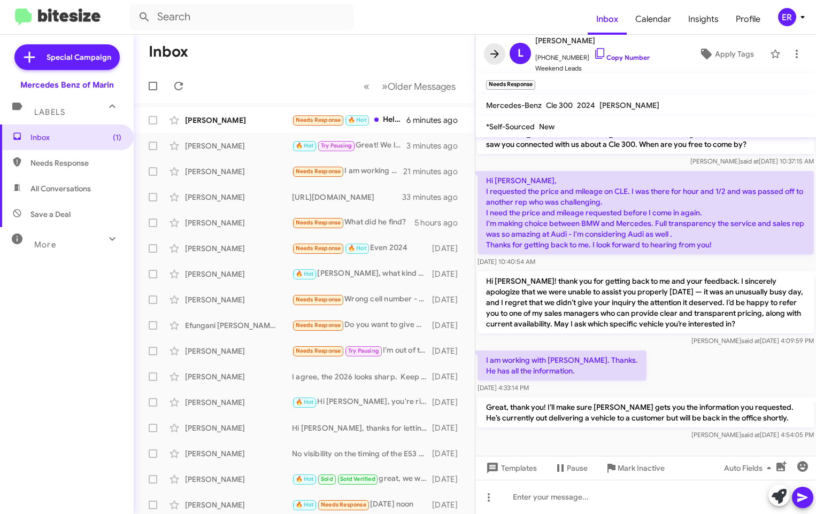
click at [492, 52] on icon at bounding box center [494, 54] width 13 height 13
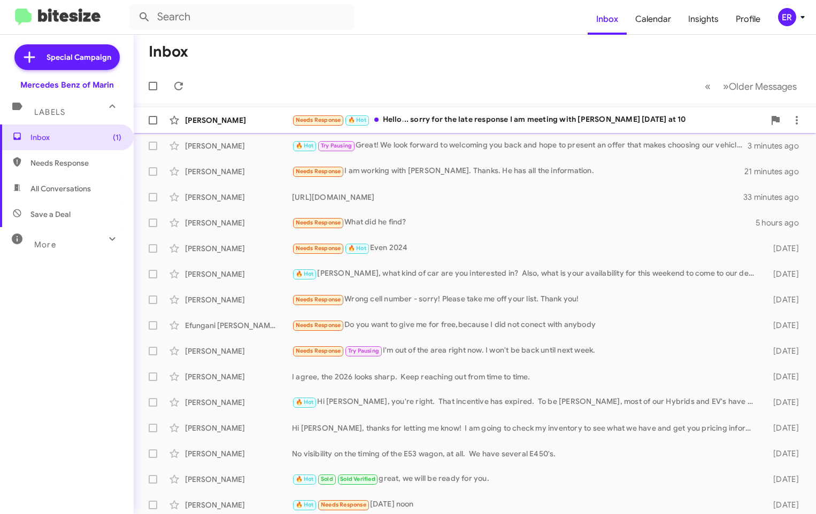
click at [219, 120] on div "[PERSON_NAME]" at bounding box center [238, 120] width 107 height 11
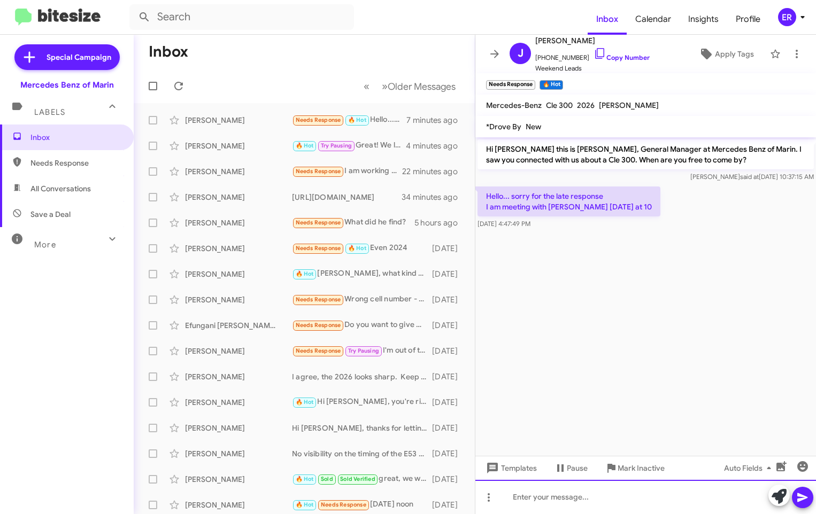
paste div
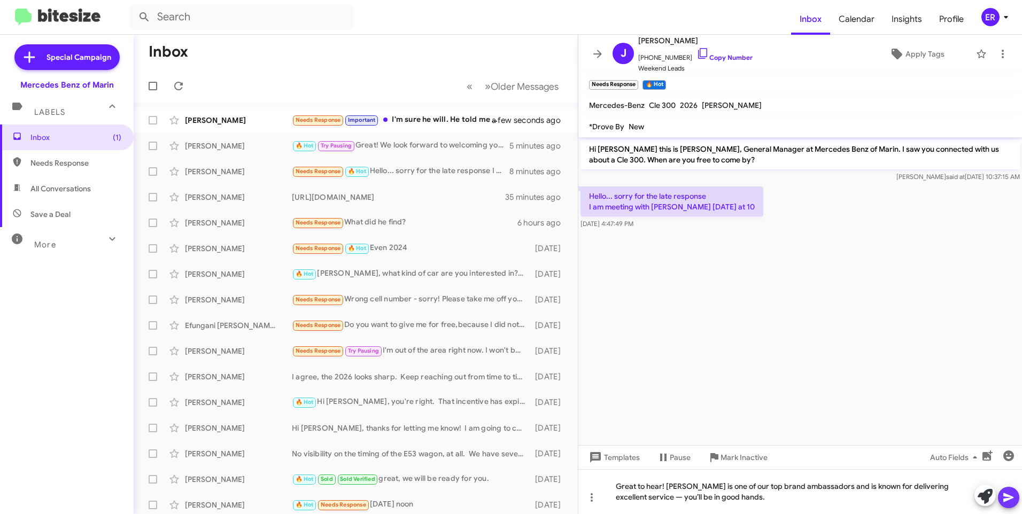
click at [1008, 495] on icon at bounding box center [1008, 497] width 10 height 9
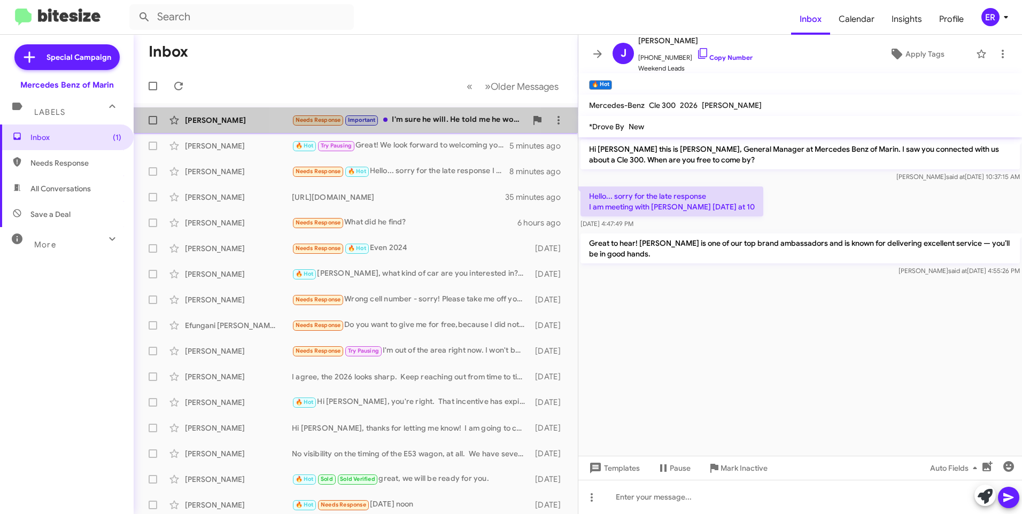
click at [410, 123] on div "Needs Response Important I'm sure he will. He told me he would be back in the o…" at bounding box center [409, 120] width 235 height 12
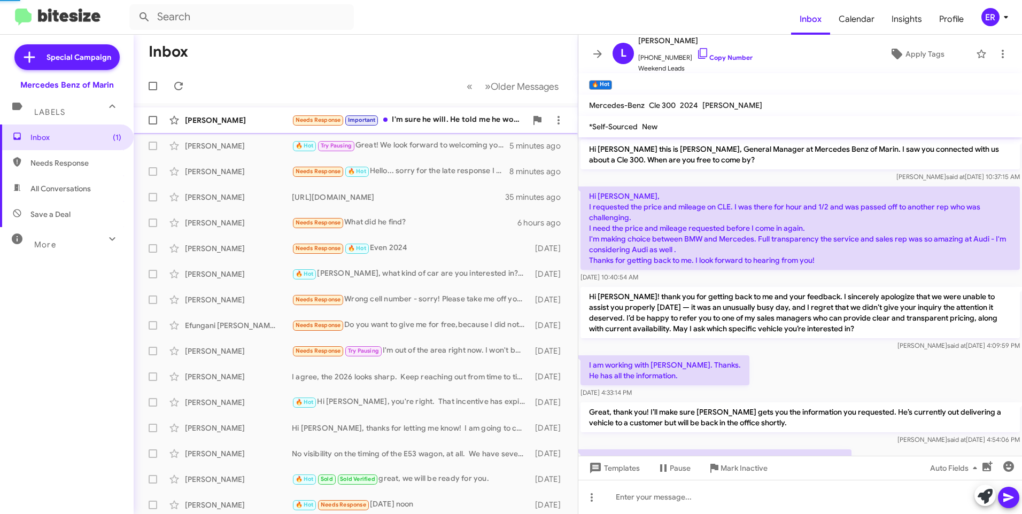
scroll to position [44, 0]
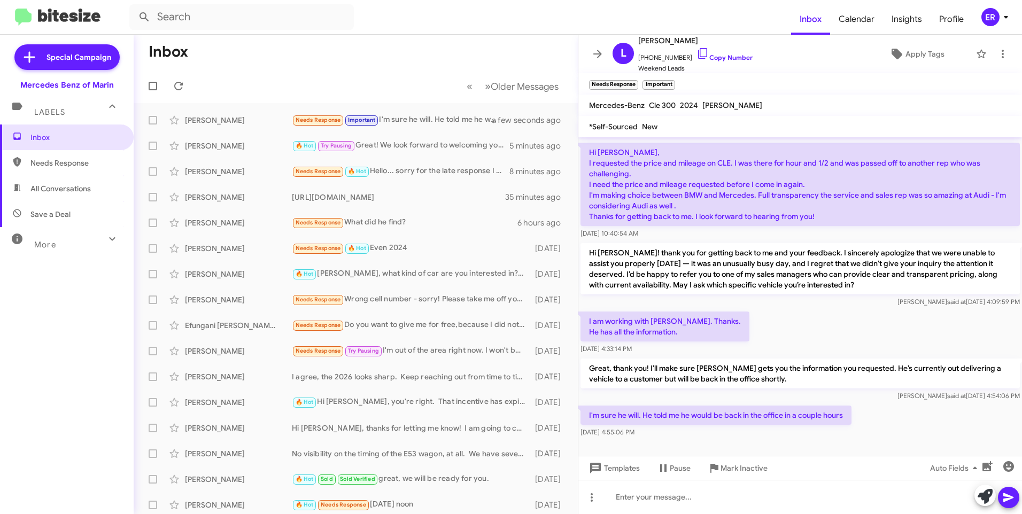
click at [415, 22] on form at bounding box center [460, 17] width 662 height 26
click at [596, 56] on icon at bounding box center [597, 54] width 13 height 13
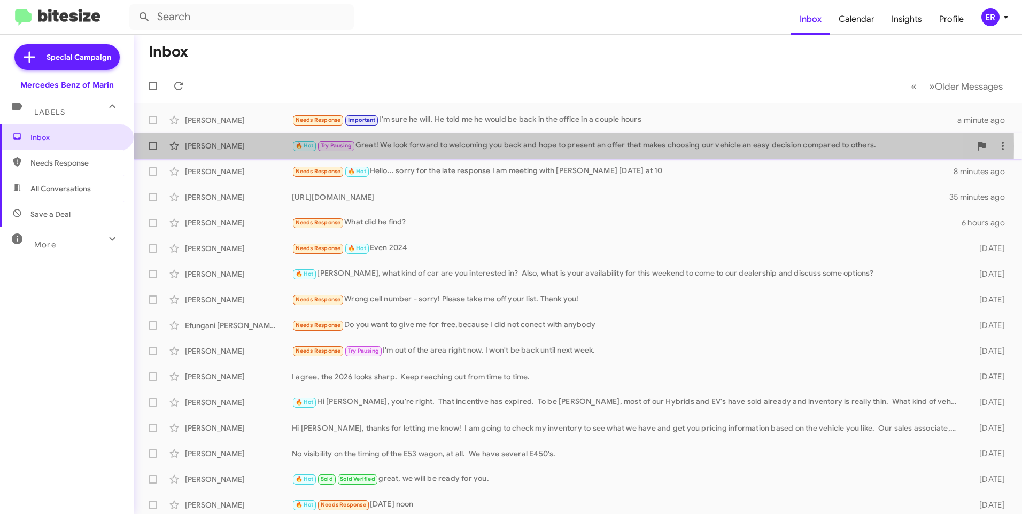
click at [445, 146] on div "🔥 Hot Try Pausing Great! We look forward to welcoming you back and hope to pres…" at bounding box center [631, 145] width 679 height 12
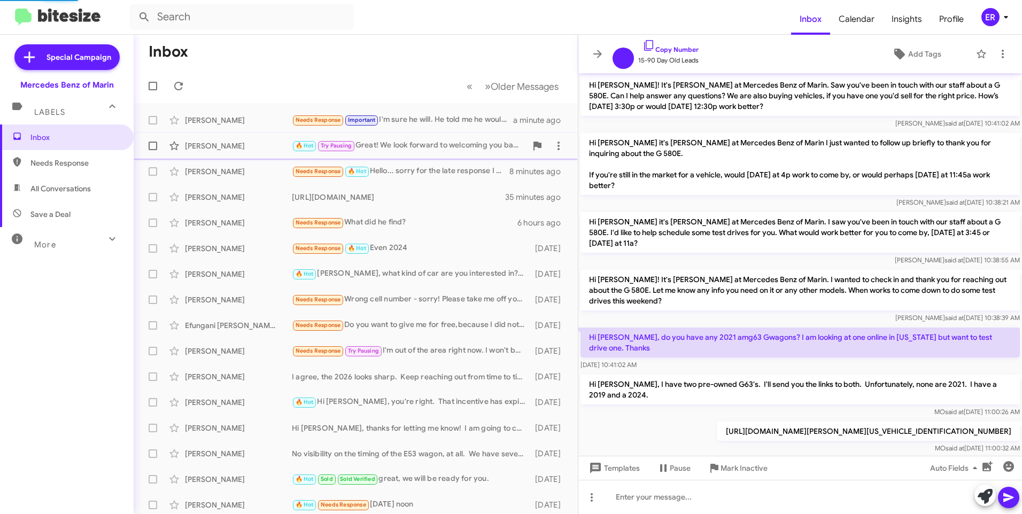
scroll to position [590, 0]
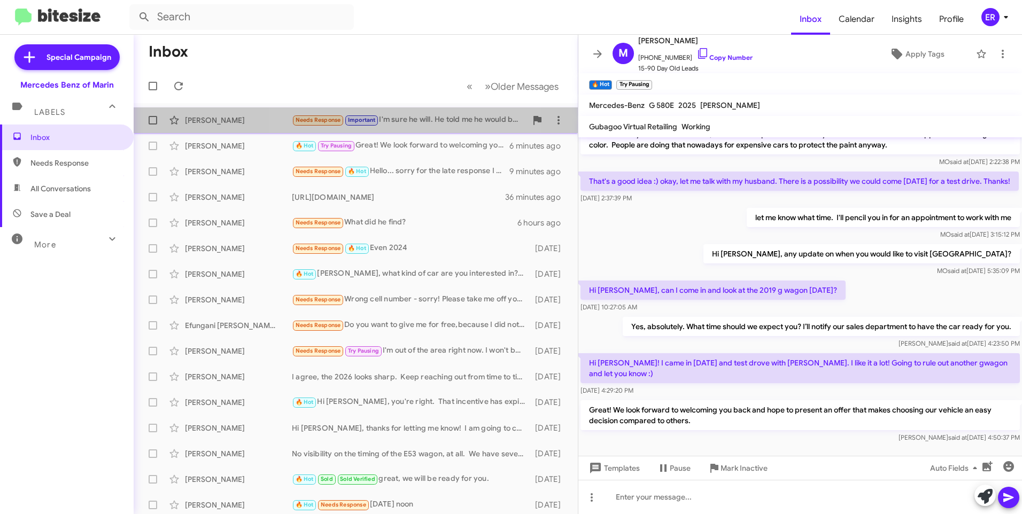
click at [405, 123] on div "Needs Response Important I'm sure he will. He told me he would be back in the o…" at bounding box center [409, 120] width 235 height 12
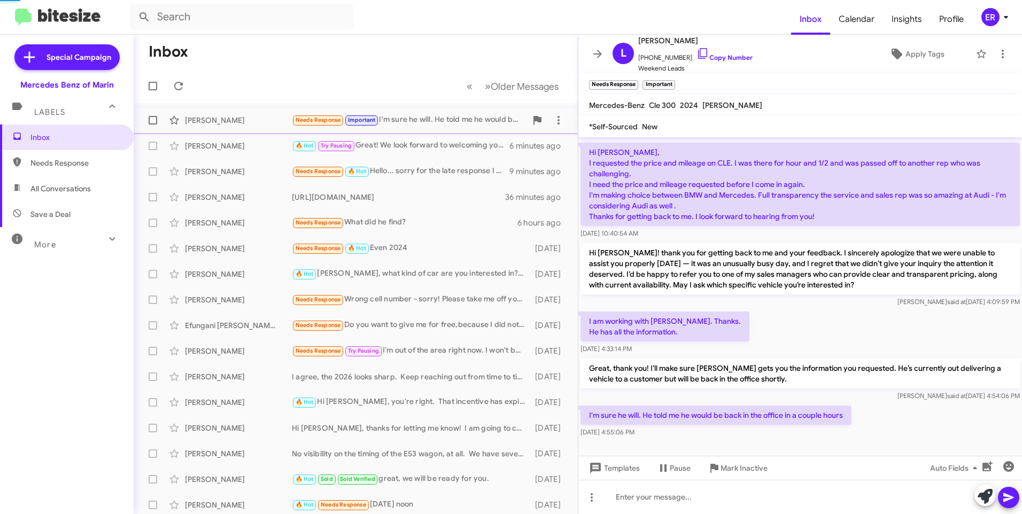
scroll to position [44, 0]
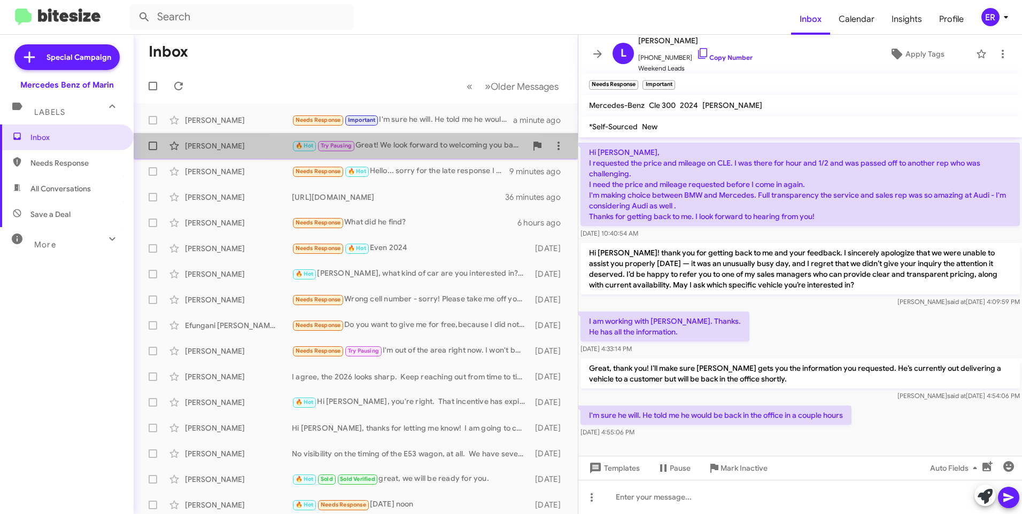
click at [382, 146] on div "🔥 Hot Try Pausing Great! We look forward to welcoming you back and hope to pres…" at bounding box center [409, 145] width 235 height 12
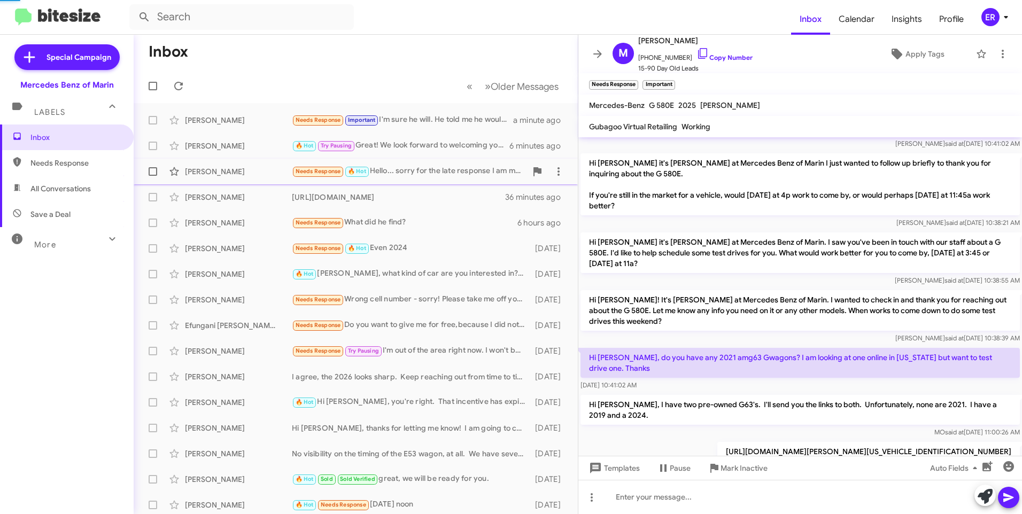
scroll to position [654, 0]
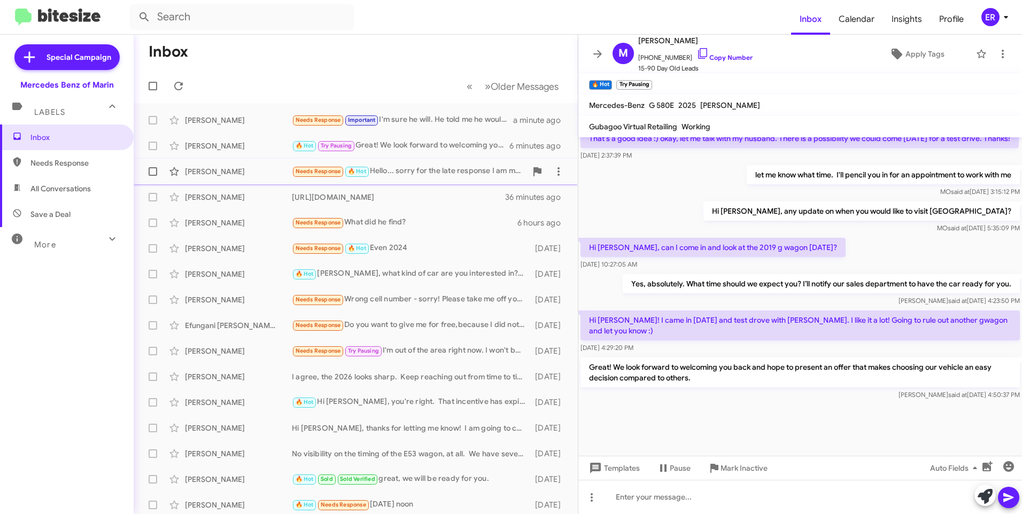
click at [403, 171] on div "Needs Response 🔥 Hot Hello... sorry for the late response I am meeting with [PE…" at bounding box center [409, 171] width 235 height 12
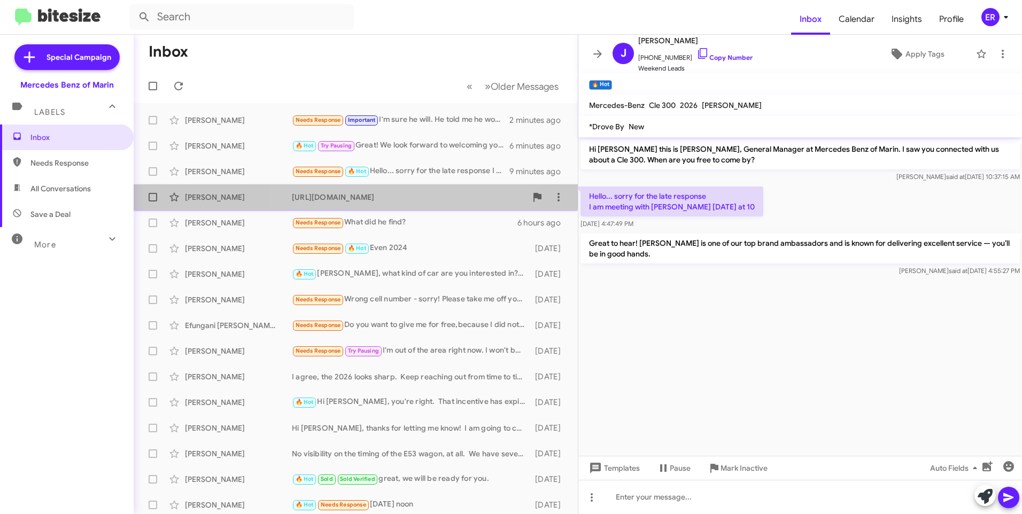
click at [397, 186] on span "[PERSON_NAME] [URL][DOMAIN_NAME] 36 minutes ago" at bounding box center [356, 197] width 444 height 26
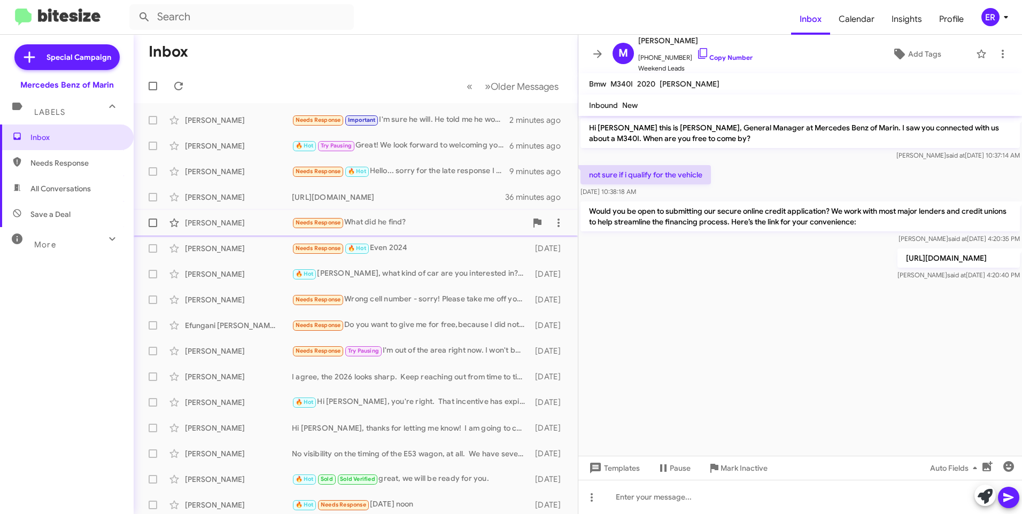
click at [396, 213] on div "[PERSON_NAME] Needs Response What did he find? 6 hours ago" at bounding box center [355, 222] width 427 height 21
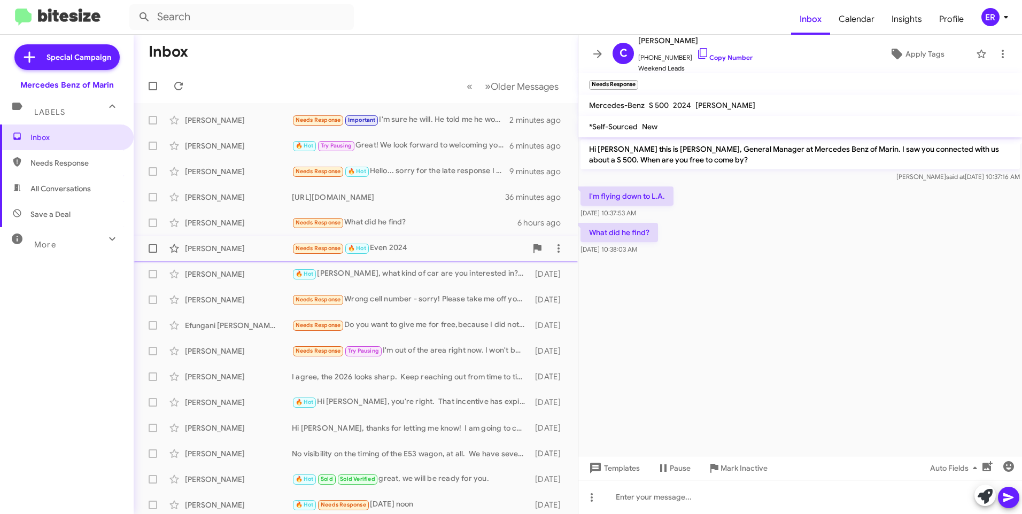
click at [395, 249] on div "Needs Response 🔥 Hot Even 2024" at bounding box center [409, 248] width 235 height 12
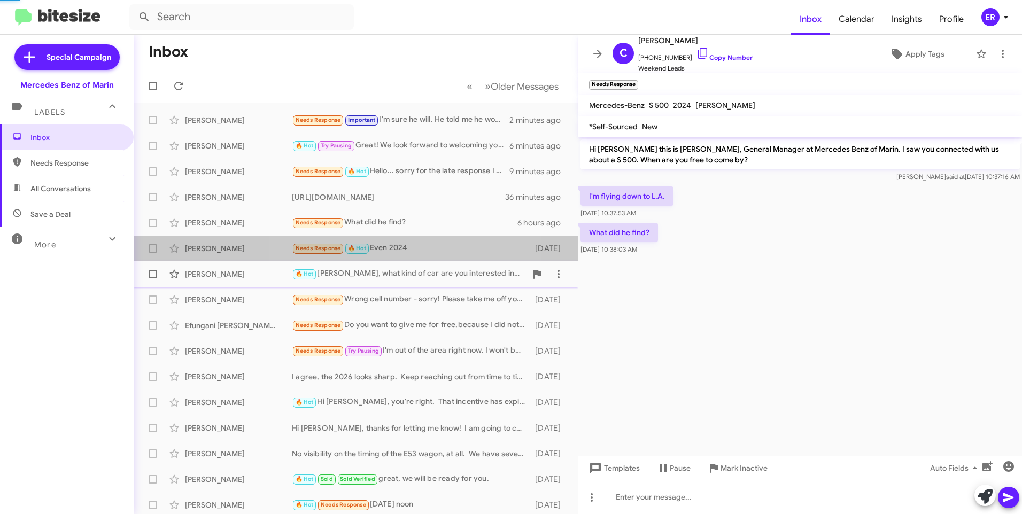
scroll to position [643, 0]
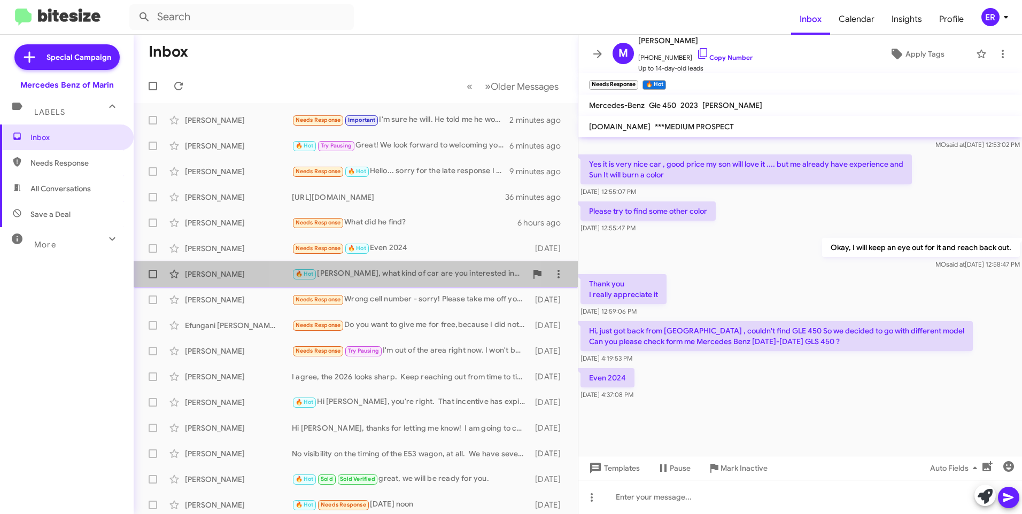
click at [403, 271] on div "🔥 Hot Aahmad, what kind of car are you interested in? Also, what is your availa…" at bounding box center [409, 274] width 235 height 12
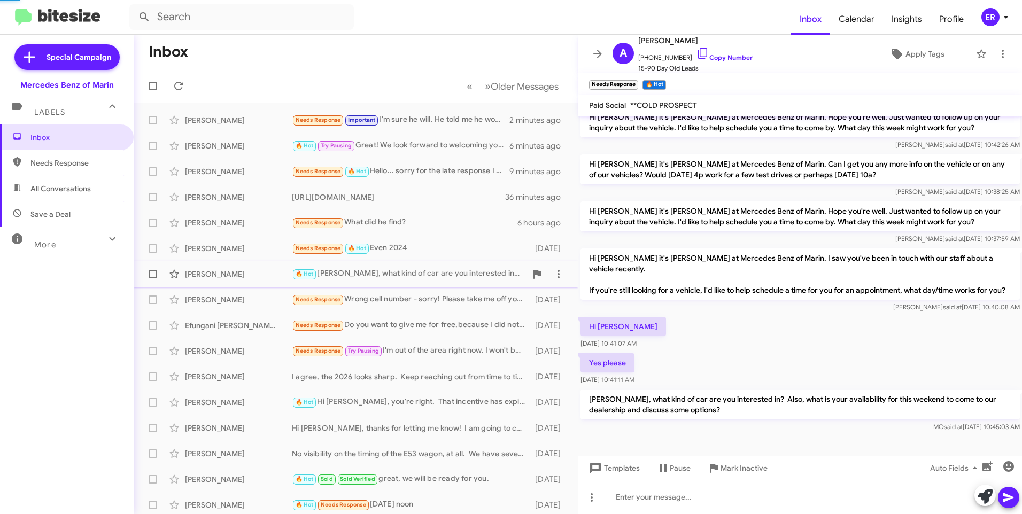
scroll to position [68, 0]
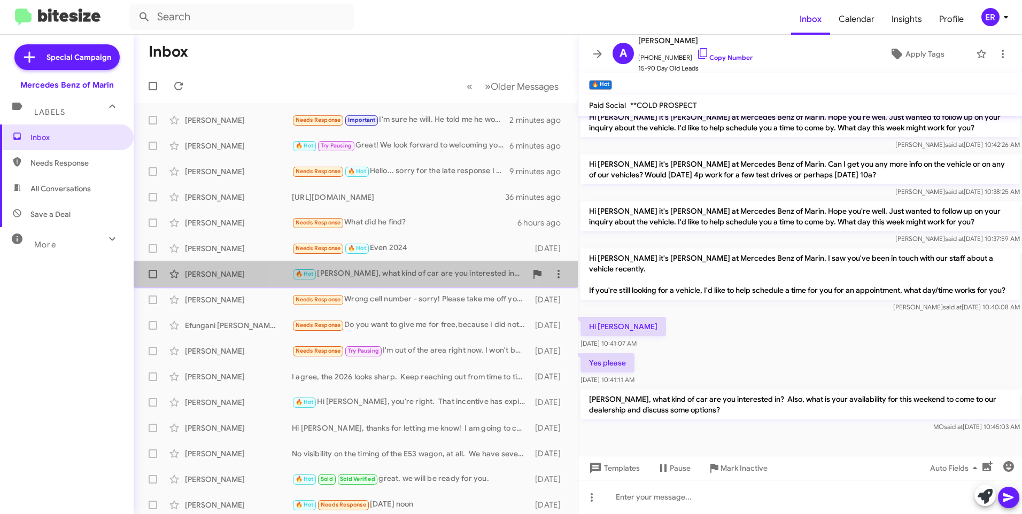
click at [391, 271] on div "🔥 Hot Aahmad, what kind of car are you interested in? Also, what is your availa…" at bounding box center [409, 274] width 235 height 12
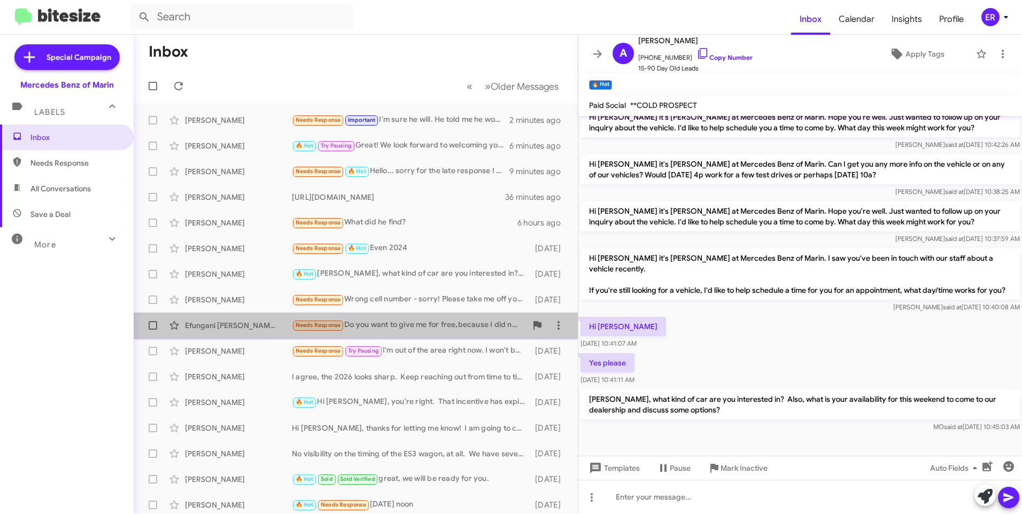
click at [395, 321] on div "Needs Response Do you want to give me for free,because I did not conect with an…" at bounding box center [409, 325] width 235 height 12
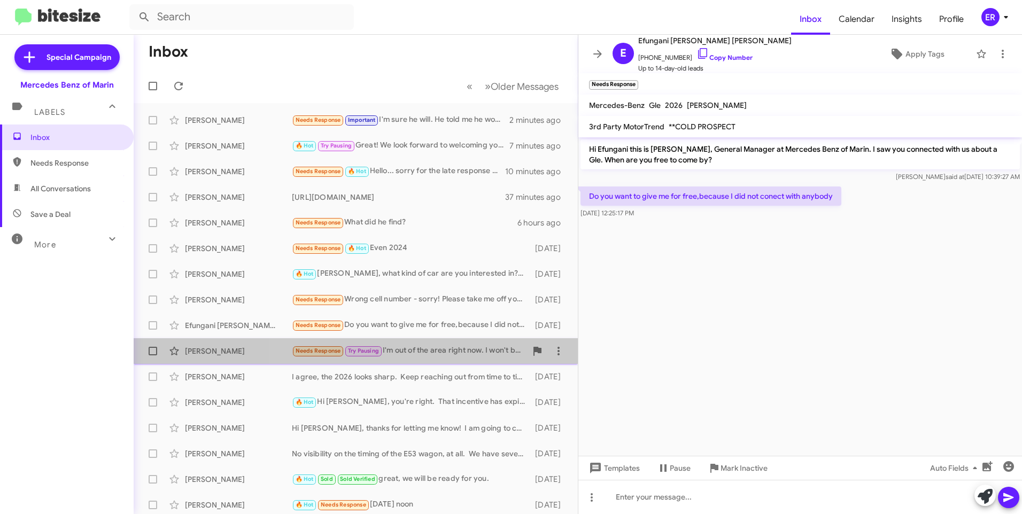
click at [423, 350] on div "Needs Response Try Pausing I'm out of the area right now. I won't be back until…" at bounding box center [409, 351] width 235 height 12
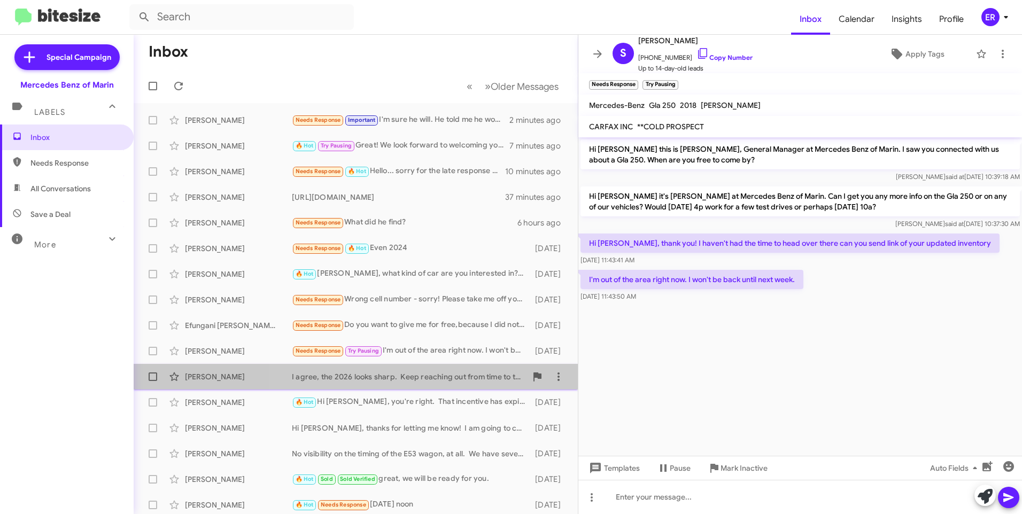
click at [435, 380] on div "I agree, the 2026 looks sharp. Keep reaching out from time to time." at bounding box center [409, 376] width 235 height 11
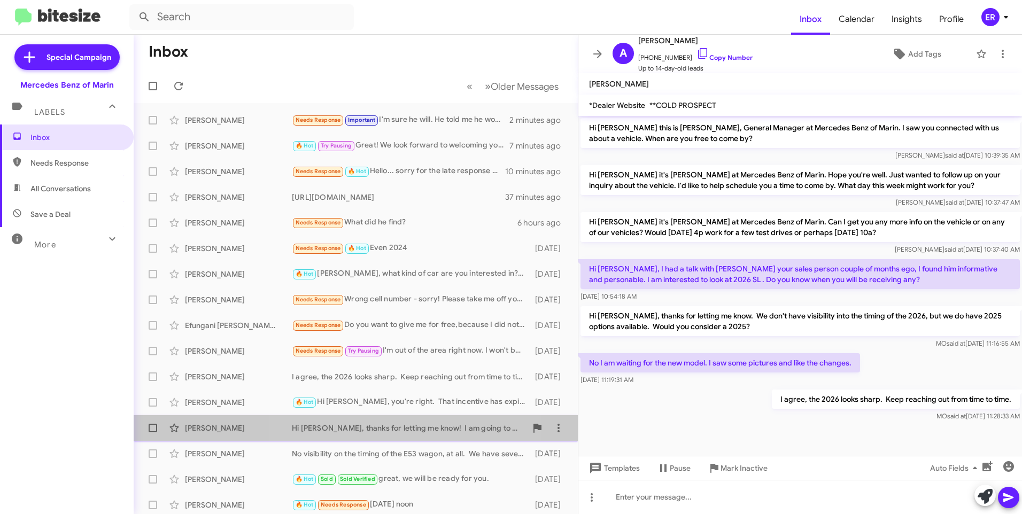
click at [400, 426] on div "Hi [PERSON_NAME], thanks for letting me know! I am going to check my inventory …" at bounding box center [409, 428] width 235 height 11
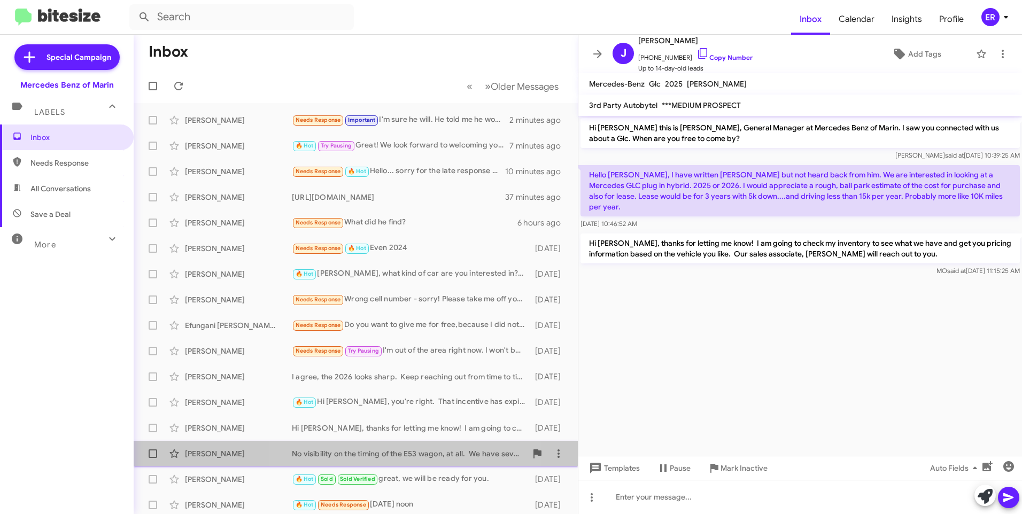
click at [391, 455] on div "No visibility on the timing of the E53 wagon, at all. We have several E450's." at bounding box center [409, 453] width 235 height 11
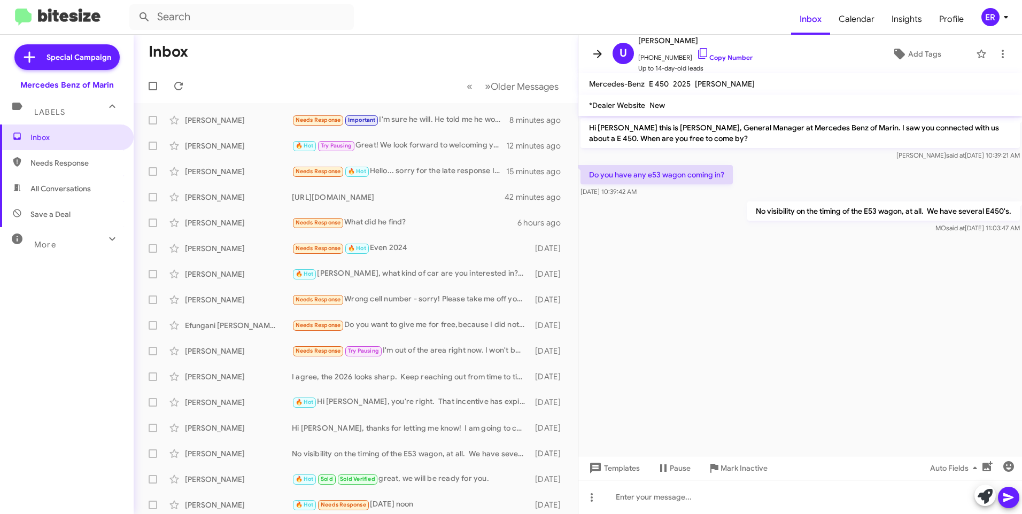
click at [594, 53] on icon at bounding box center [597, 54] width 9 height 8
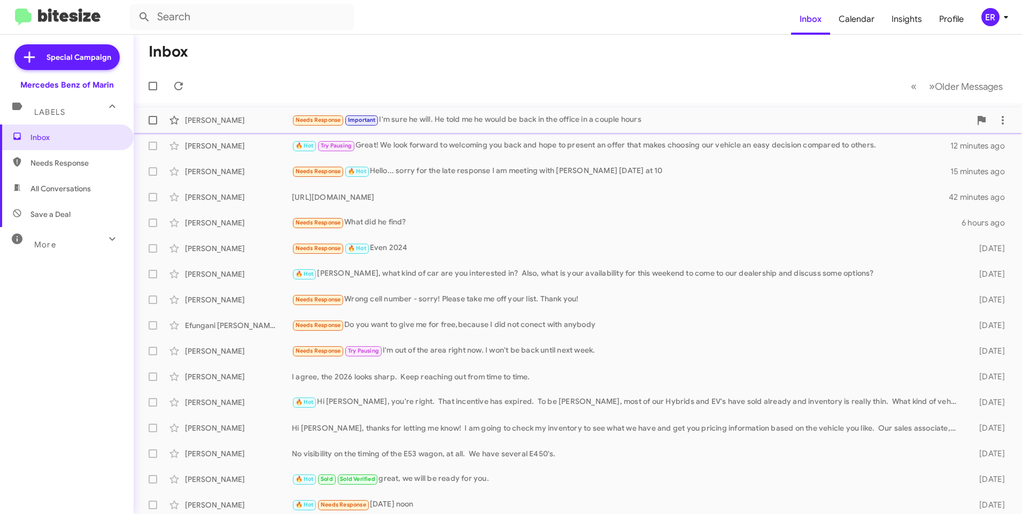
click at [423, 124] on div "Needs Response Important I'm sure he will. He told me he would be back in the o…" at bounding box center [631, 120] width 679 height 12
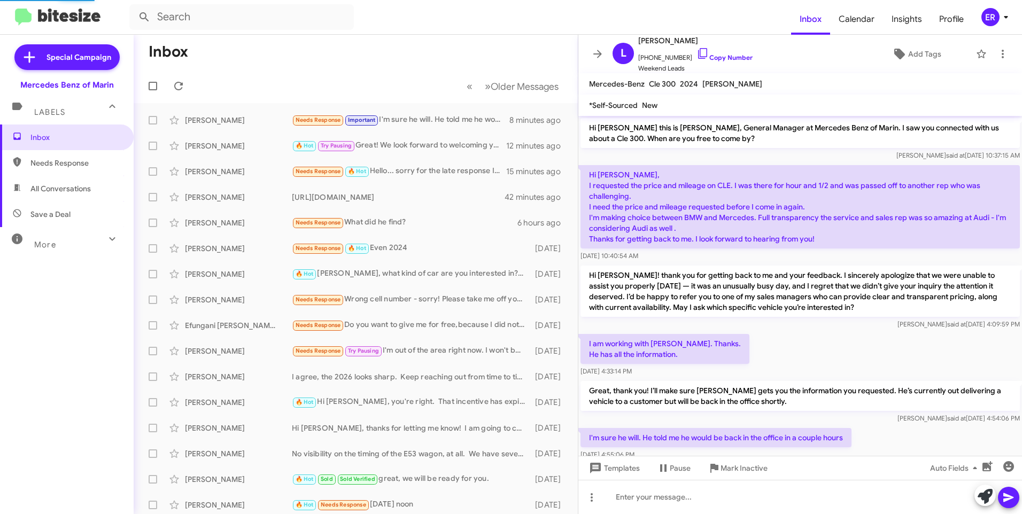
scroll to position [22, 0]
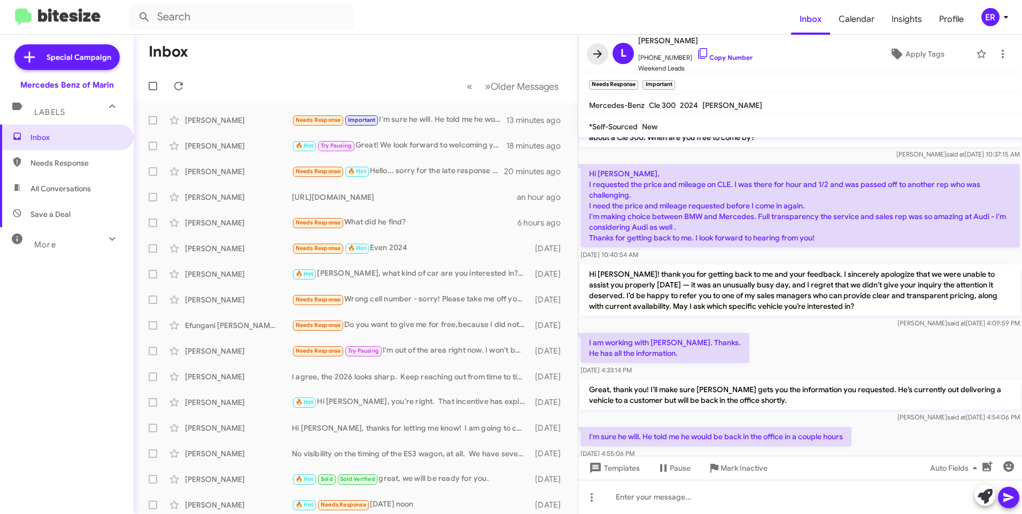
click at [595, 51] on icon at bounding box center [597, 54] width 13 height 13
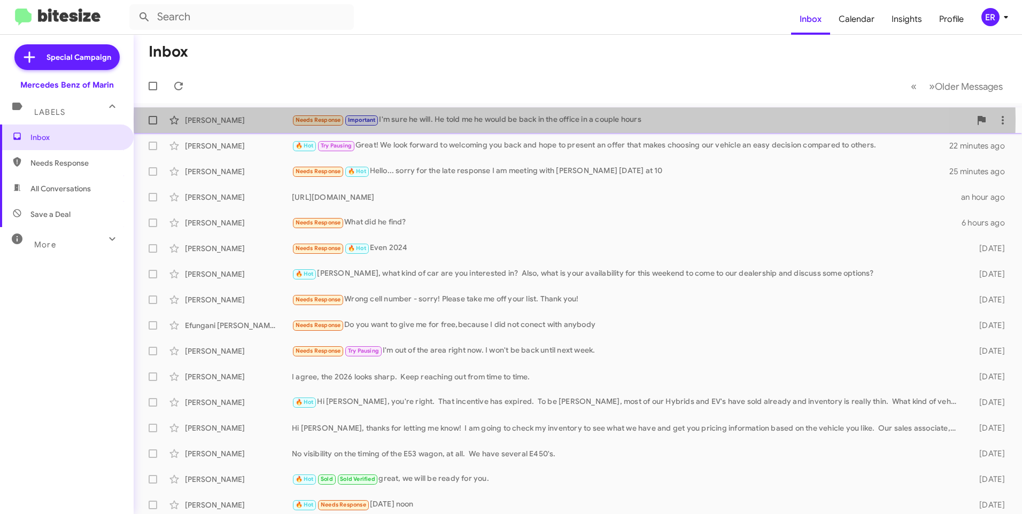
click at [575, 119] on div "Needs Response Important I'm sure he will. He told me he would be back in the o…" at bounding box center [631, 120] width 679 height 12
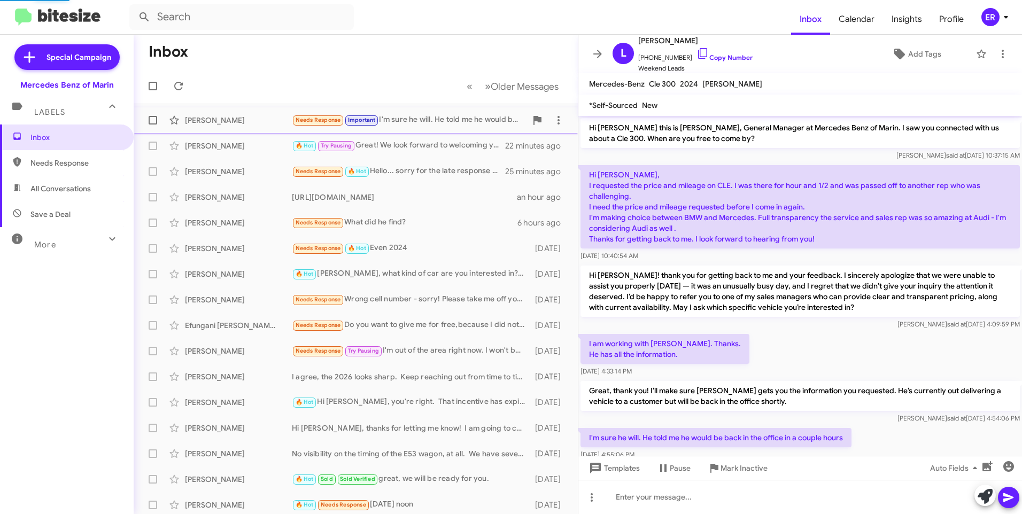
scroll to position [22, 0]
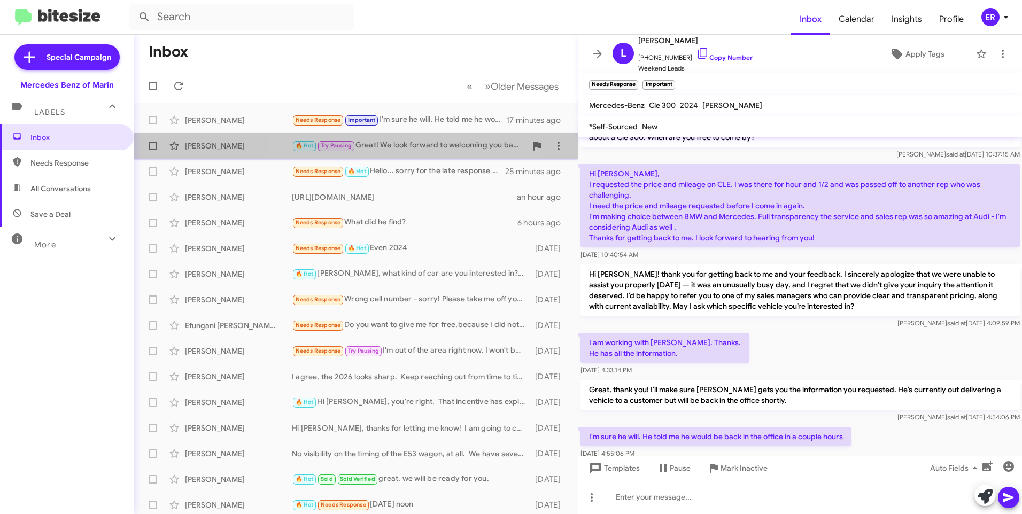
click at [405, 143] on div "🔥 Hot Try Pausing Great! We look forward to welcoming you back and hope to pres…" at bounding box center [409, 145] width 235 height 12
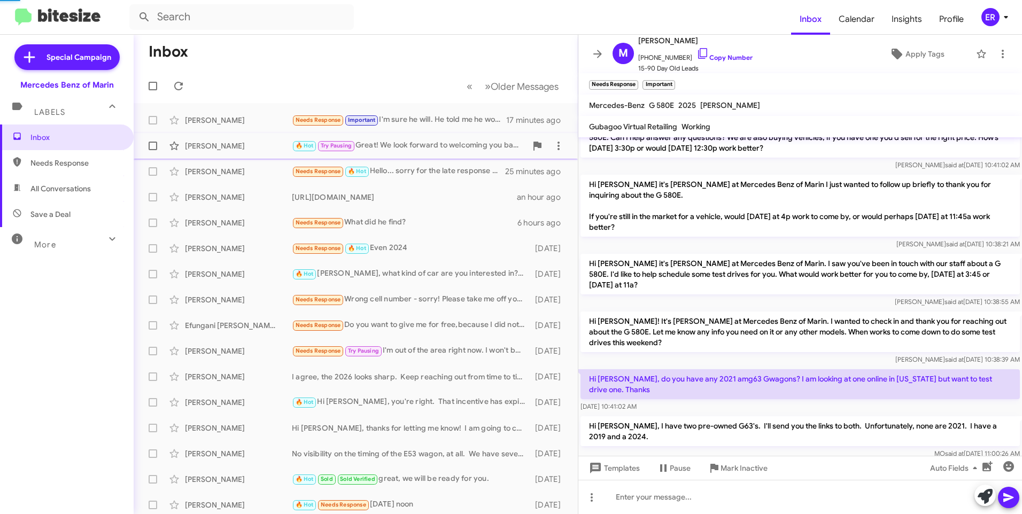
scroll to position [654, 0]
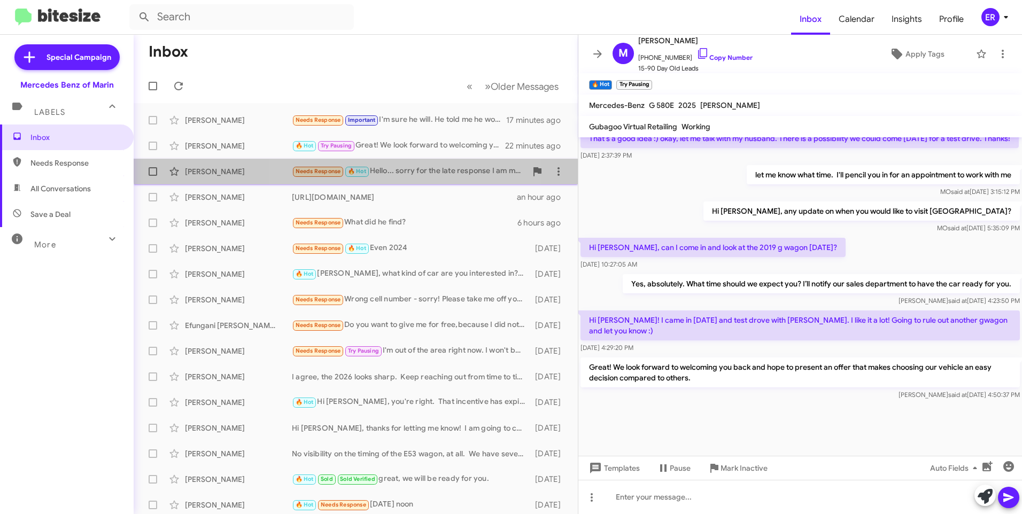
click at [398, 165] on div "Needs Response 🔥 Hot Hello... sorry for the late response I am meeting with [PE…" at bounding box center [409, 171] width 235 height 12
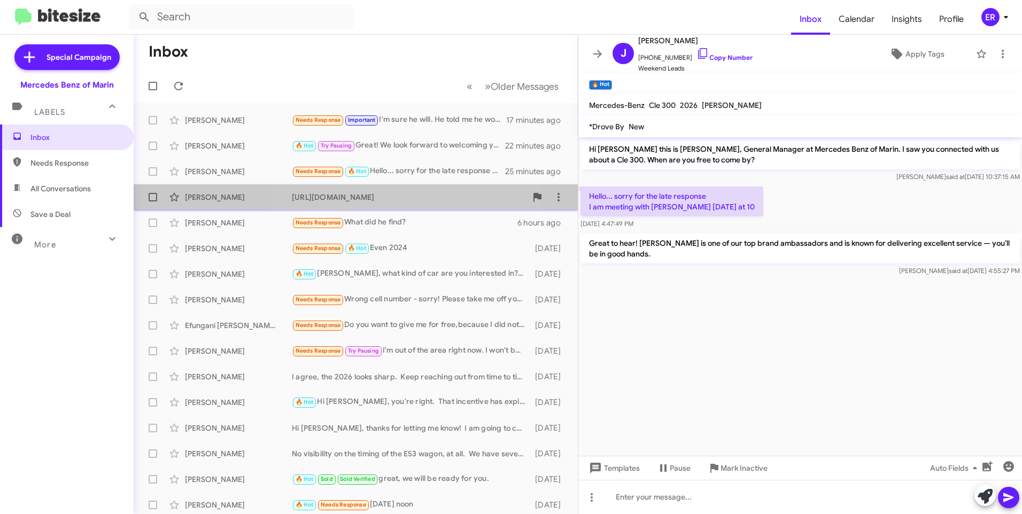
click at [397, 192] on div "[URL][DOMAIN_NAME]" at bounding box center [409, 197] width 235 height 11
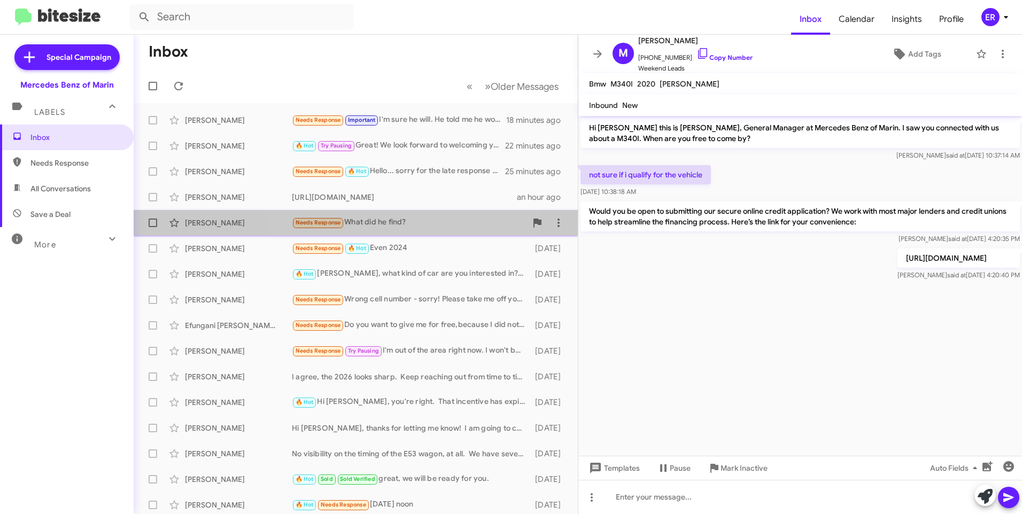
click at [387, 215] on div "[PERSON_NAME] Needs Response What did he find? 6 hours ago" at bounding box center [355, 222] width 427 height 21
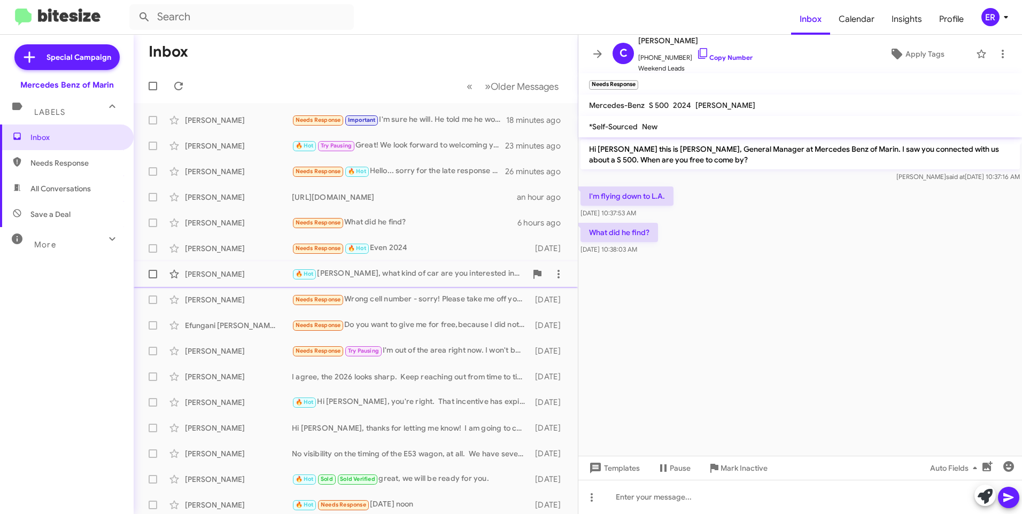
click at [226, 279] on div "[PERSON_NAME]" at bounding box center [238, 274] width 107 height 11
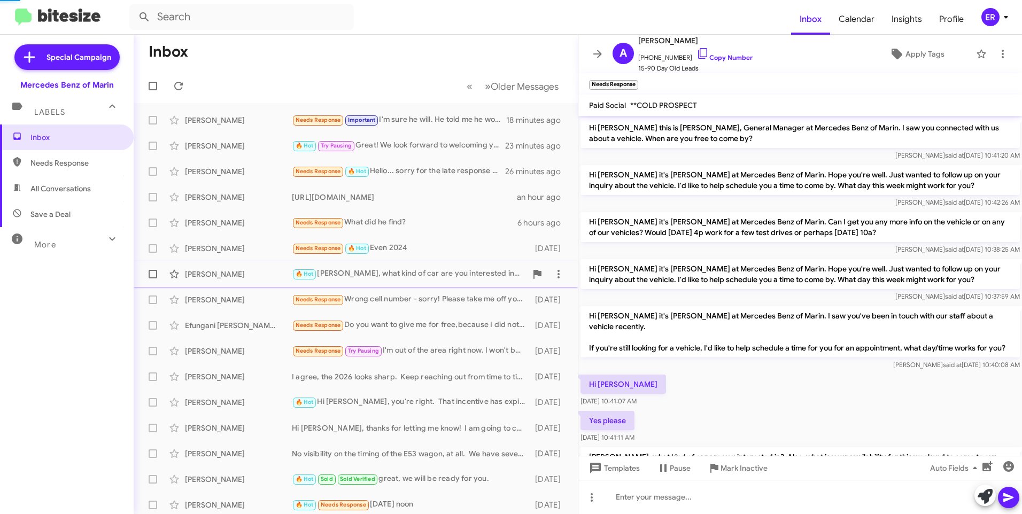
scroll to position [68, 0]
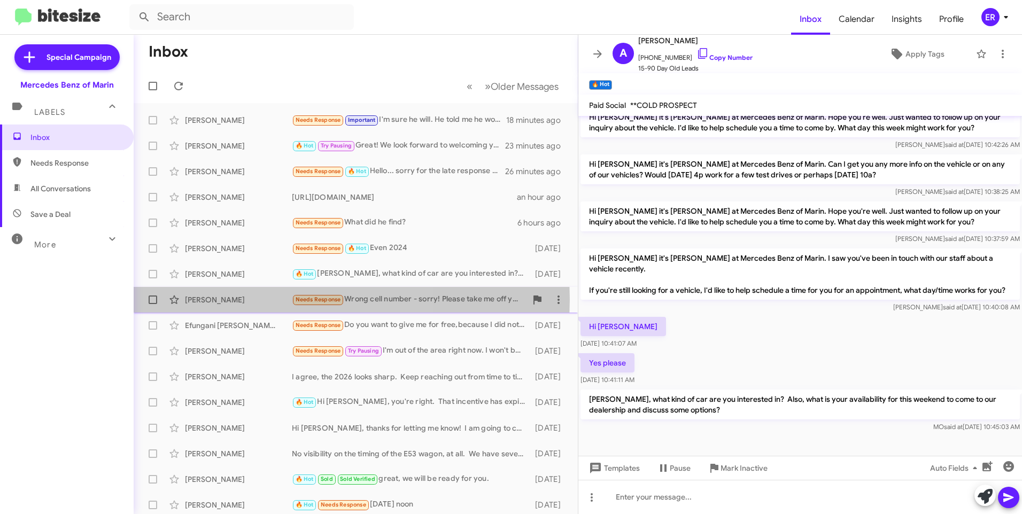
click at [230, 299] on div "[PERSON_NAME]" at bounding box center [238, 299] width 107 height 11
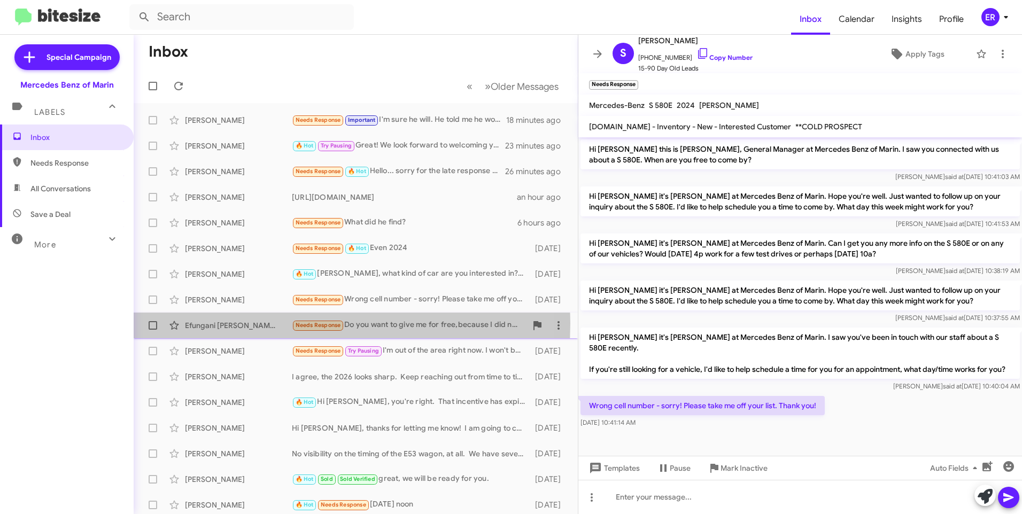
click at [222, 323] on div "Efungani [PERSON_NAME] [PERSON_NAME]" at bounding box center [238, 325] width 107 height 11
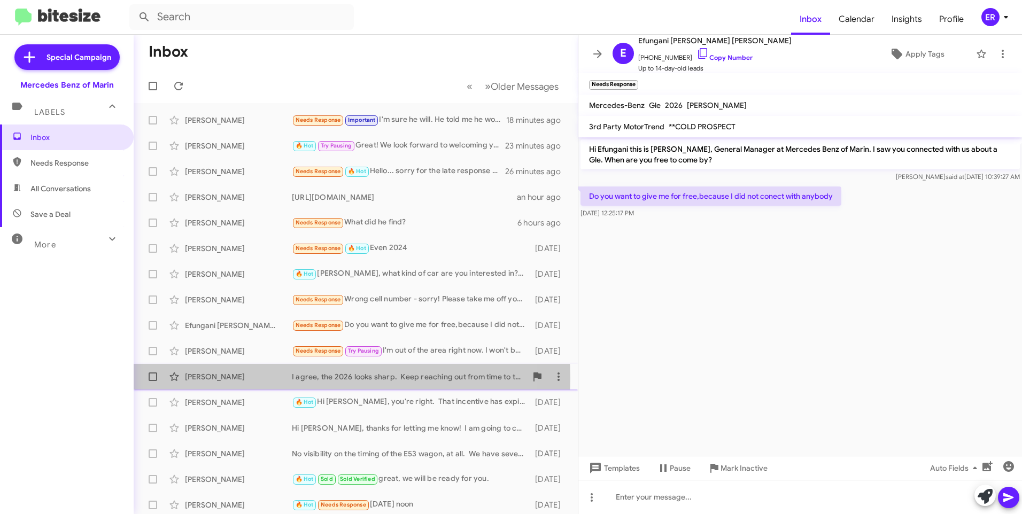
click at [214, 380] on div "[PERSON_NAME]" at bounding box center [238, 376] width 107 height 11
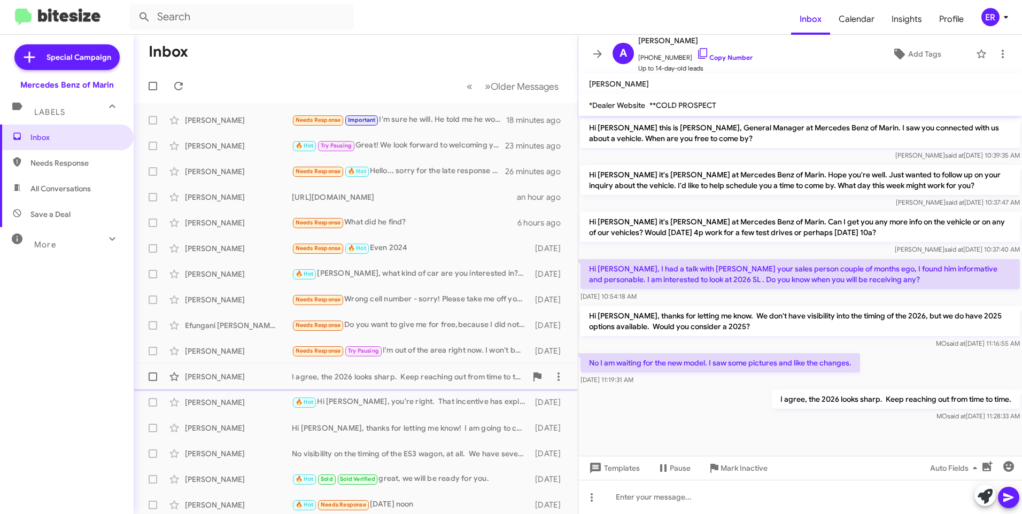
click at [211, 383] on div "[PERSON_NAME] I agree, the 2026 looks sharp. Keep reaching out from time to tim…" at bounding box center [355, 376] width 427 height 21
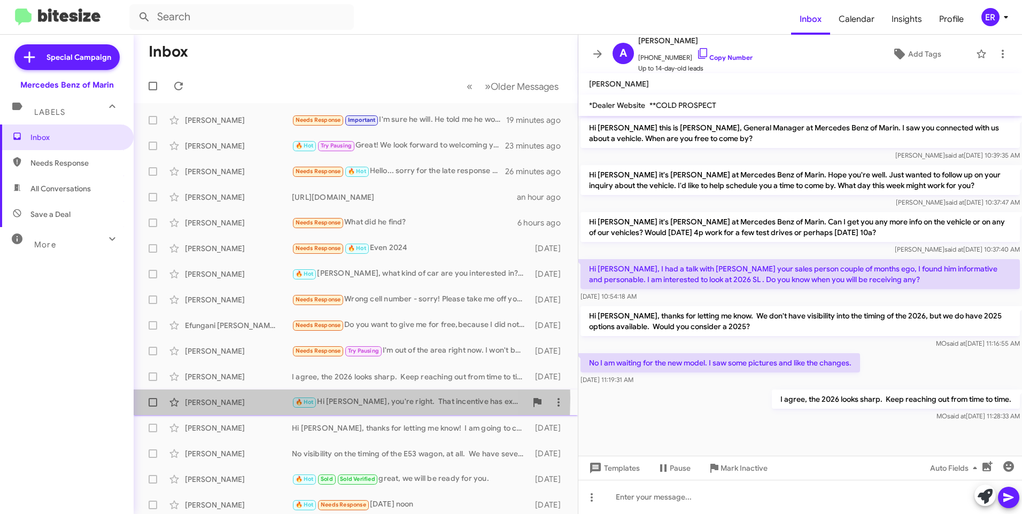
click at [205, 398] on div "[PERSON_NAME]" at bounding box center [238, 402] width 107 height 11
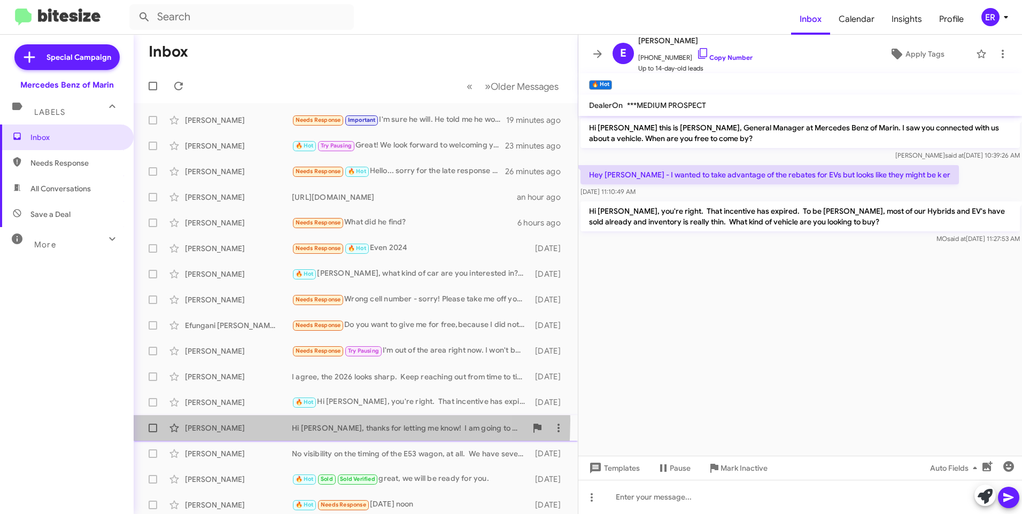
click at [201, 420] on div "[PERSON_NAME] Hi [PERSON_NAME], thanks for letting me know! I am going to check…" at bounding box center [355, 427] width 427 height 21
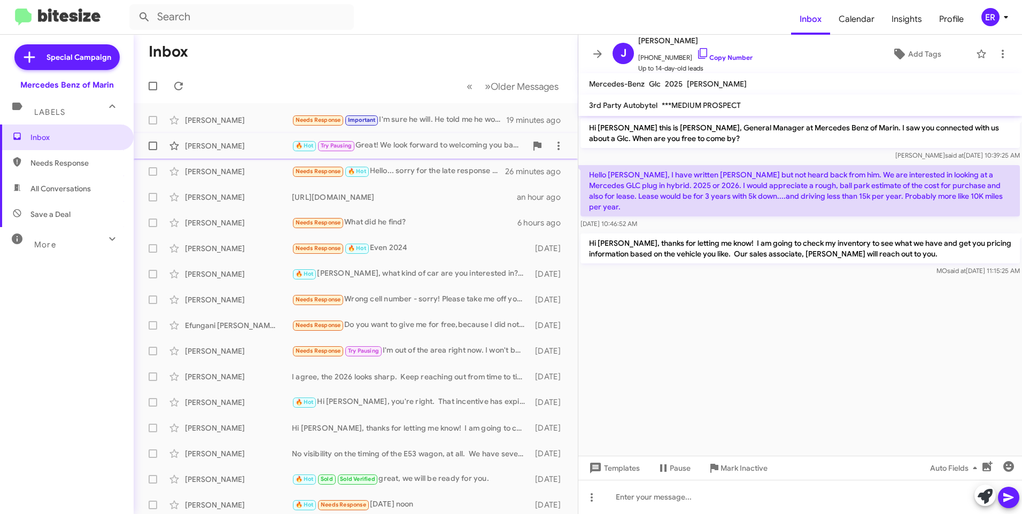
click at [221, 147] on div "[PERSON_NAME]" at bounding box center [238, 146] width 107 height 11
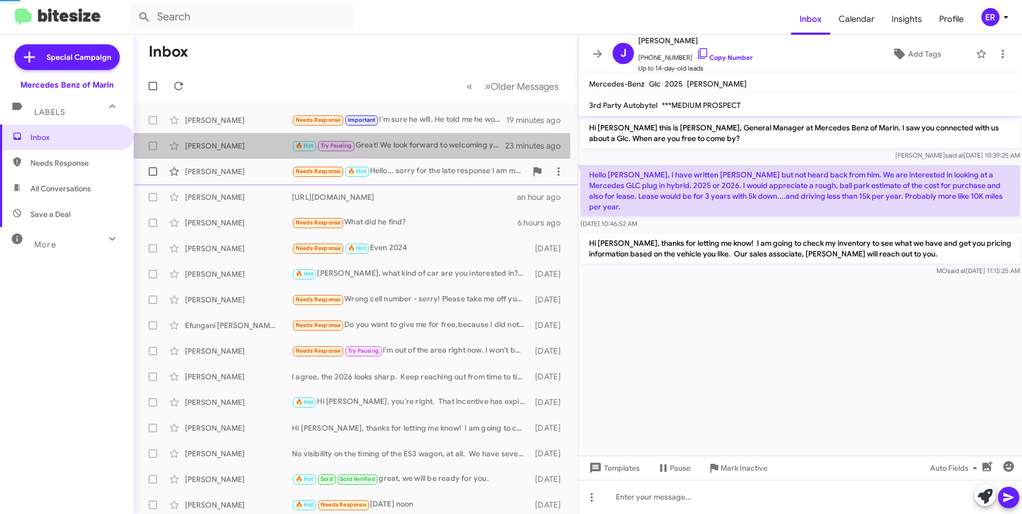
scroll to position [633, 0]
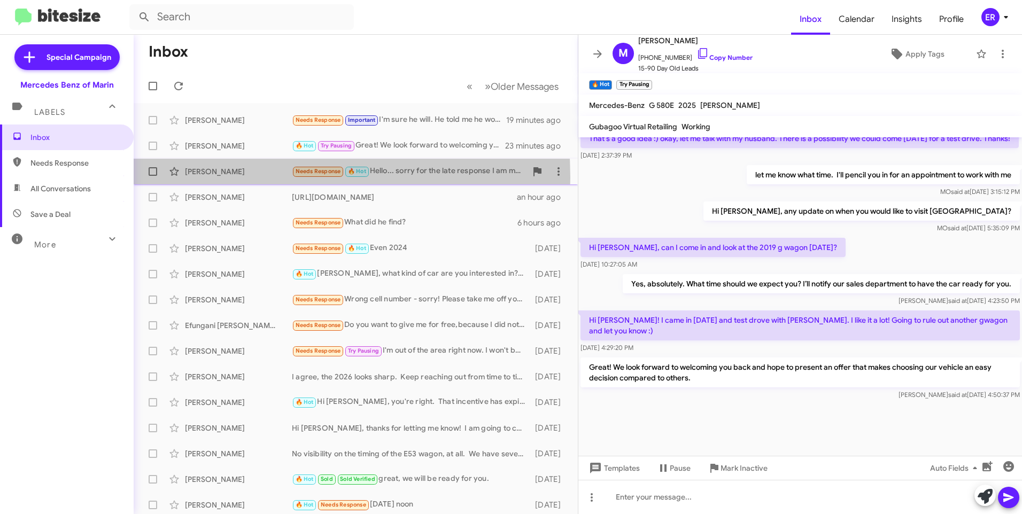
click at [211, 177] on div "[PERSON_NAME] Needs Response 🔥 Hot Hello... sorry for the late response I am me…" at bounding box center [355, 171] width 427 height 21
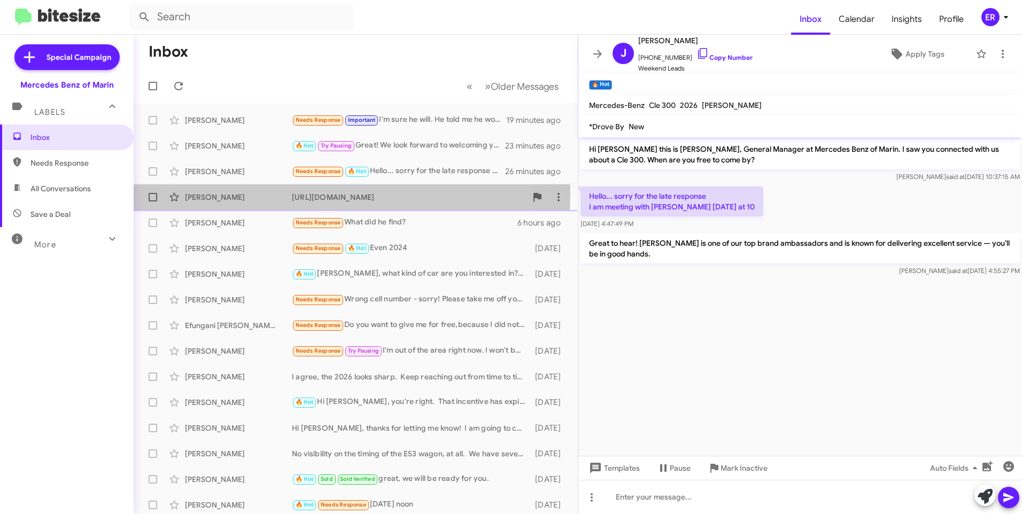
click at [212, 192] on div "[PERSON_NAME]" at bounding box center [238, 197] width 107 height 11
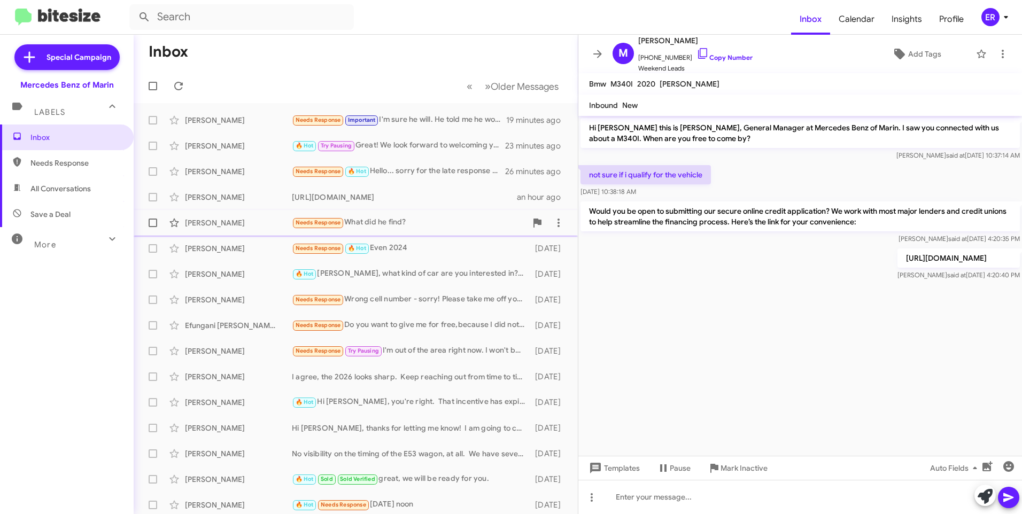
click at [206, 215] on div "[PERSON_NAME] Needs Response What did he find? 6 hours ago" at bounding box center [355, 222] width 427 height 21
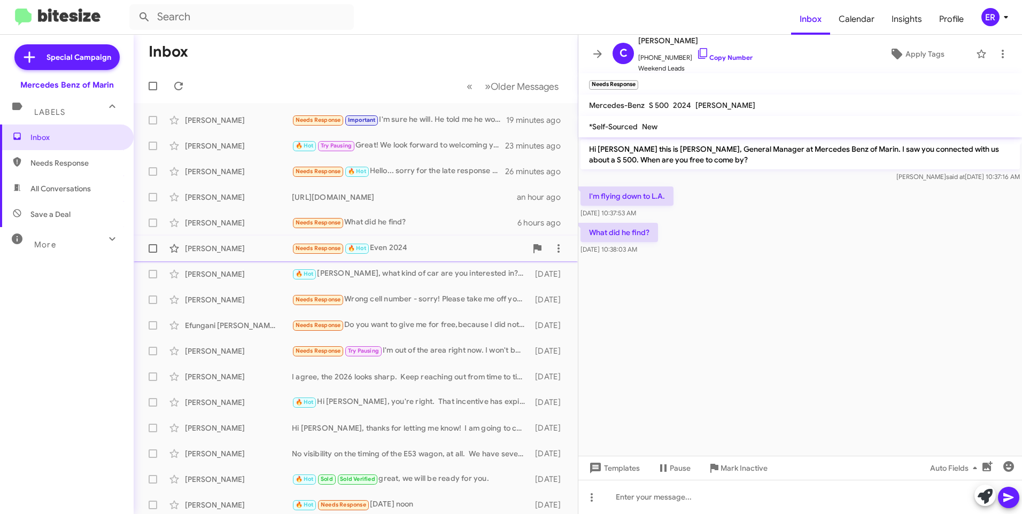
click at [197, 247] on div "[PERSON_NAME]" at bounding box center [238, 248] width 107 height 11
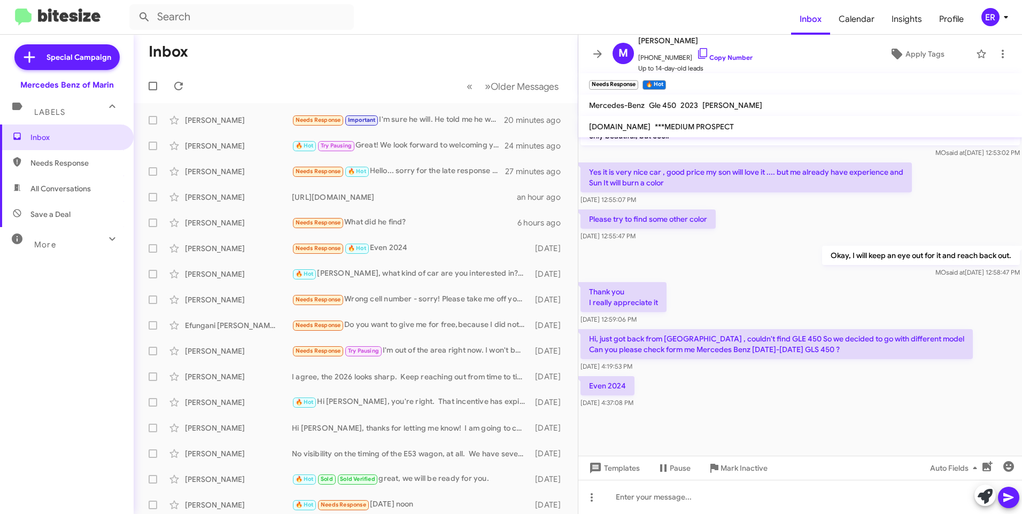
scroll to position [643, 0]
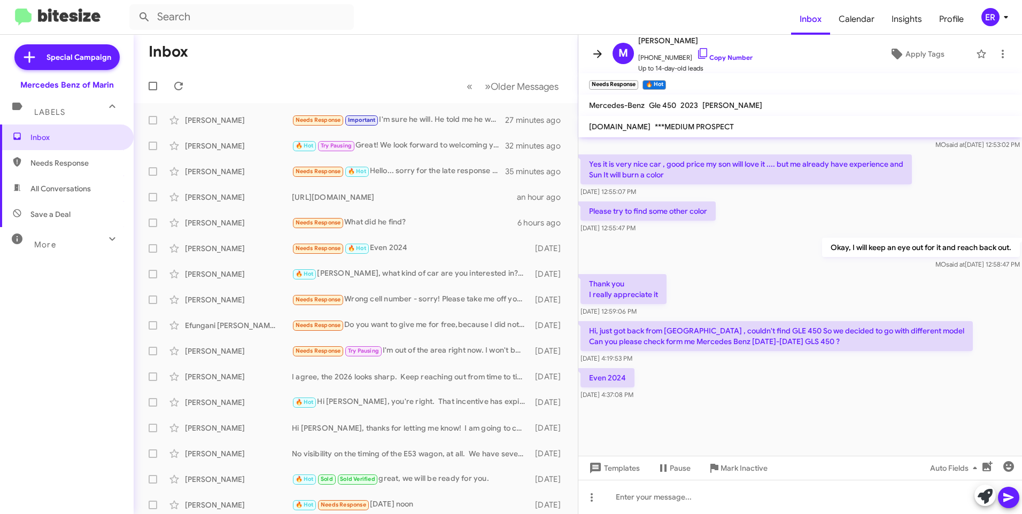
click at [597, 51] on icon at bounding box center [597, 54] width 13 height 13
